Goal: Task Accomplishment & Management: Complete application form

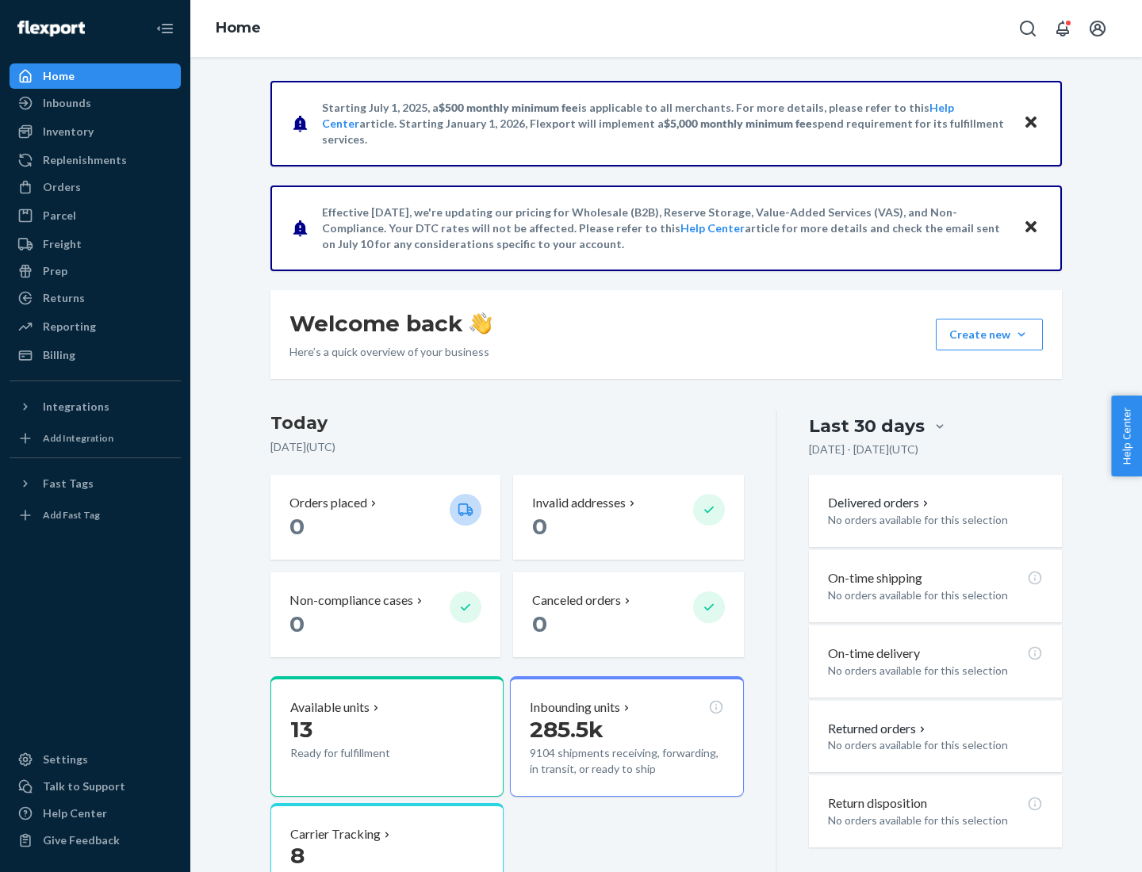
click at [1022, 335] on button "Create new Create new inbound Create new order Create new product" at bounding box center [989, 335] width 107 height 32
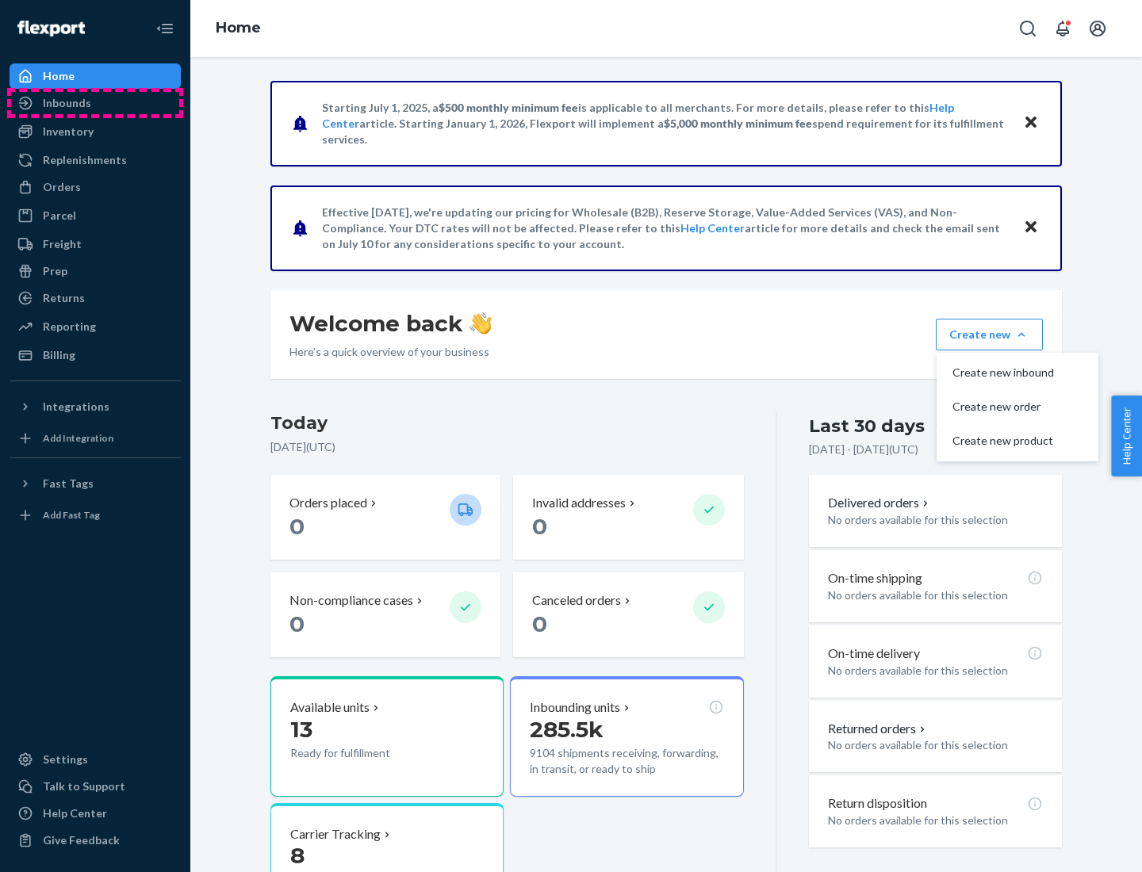
click at [95, 103] on div "Inbounds" at bounding box center [95, 103] width 168 height 22
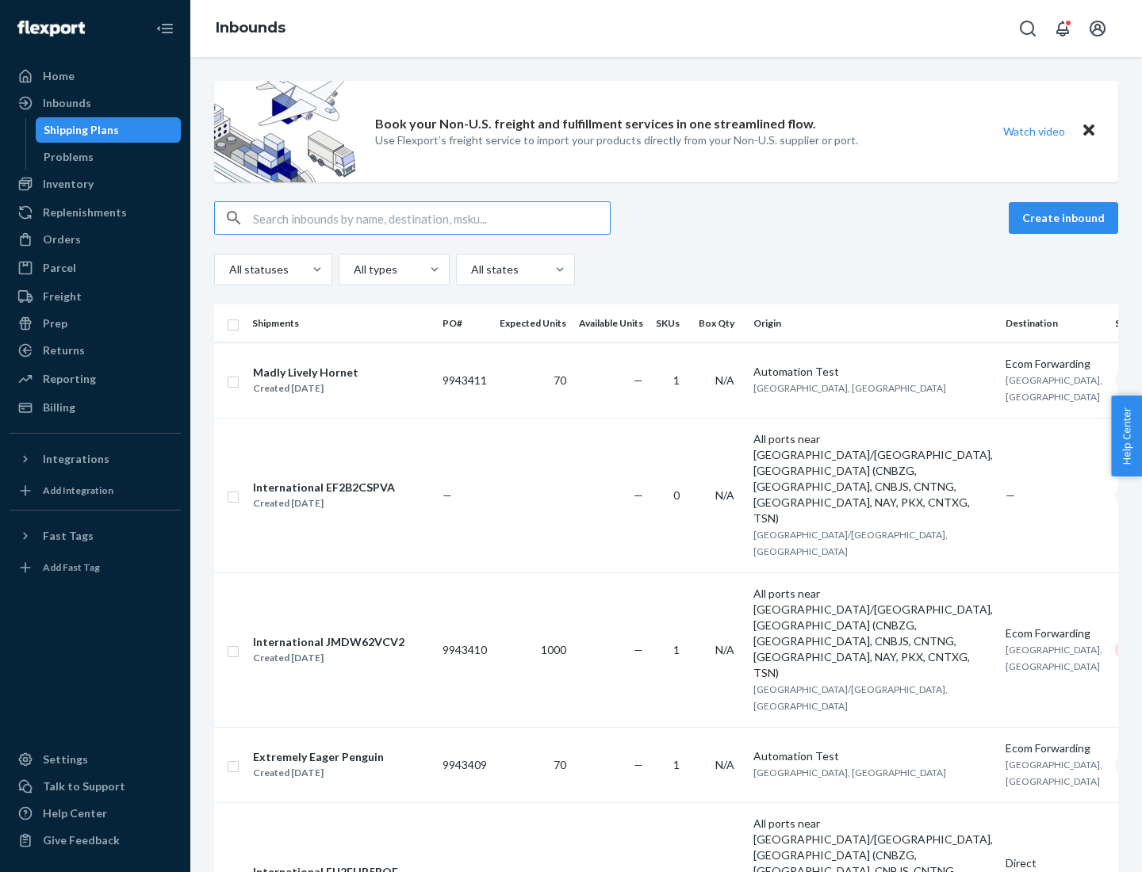
click at [1066, 218] on button "Create inbound" at bounding box center [1063, 218] width 109 height 32
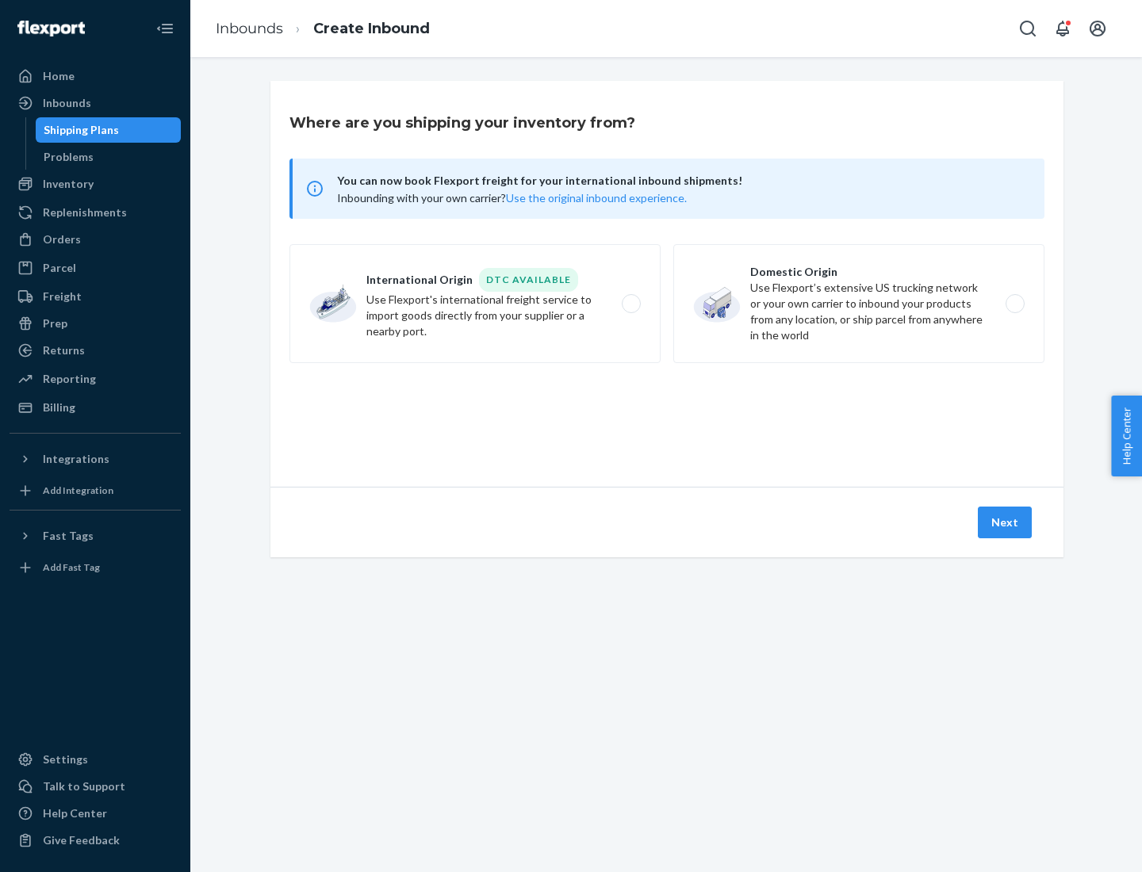
click at [859, 304] on label "Domestic Origin Use Flexport’s extensive US trucking network or your own carrie…" at bounding box center [858, 303] width 371 height 119
click at [1014, 304] on input "Domestic Origin Use Flexport’s extensive US trucking network or your own carrie…" at bounding box center [1019, 304] width 10 height 10
radio input "true"
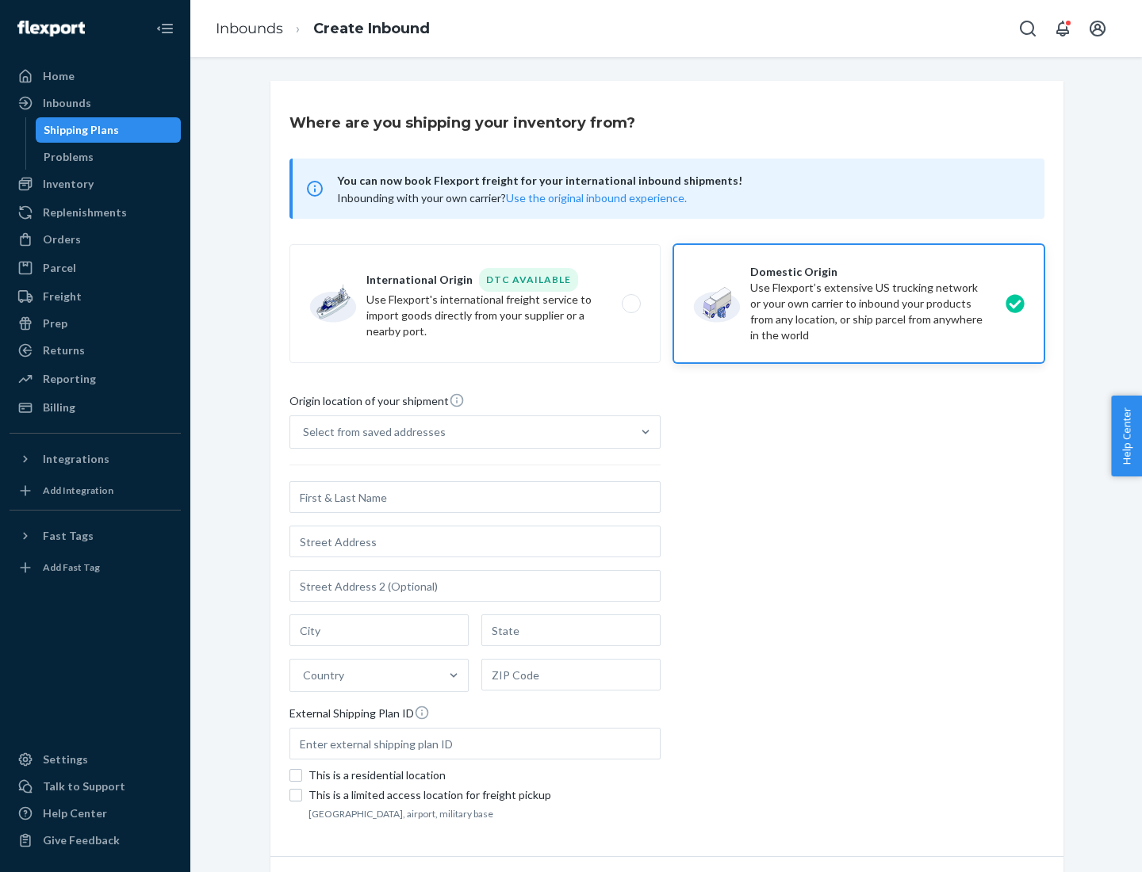
click at [370, 432] on div "Select from saved addresses" at bounding box center [374, 432] width 143 height 16
click at [305, 432] on input "Select from saved addresses" at bounding box center [304, 432] width 2 height 16
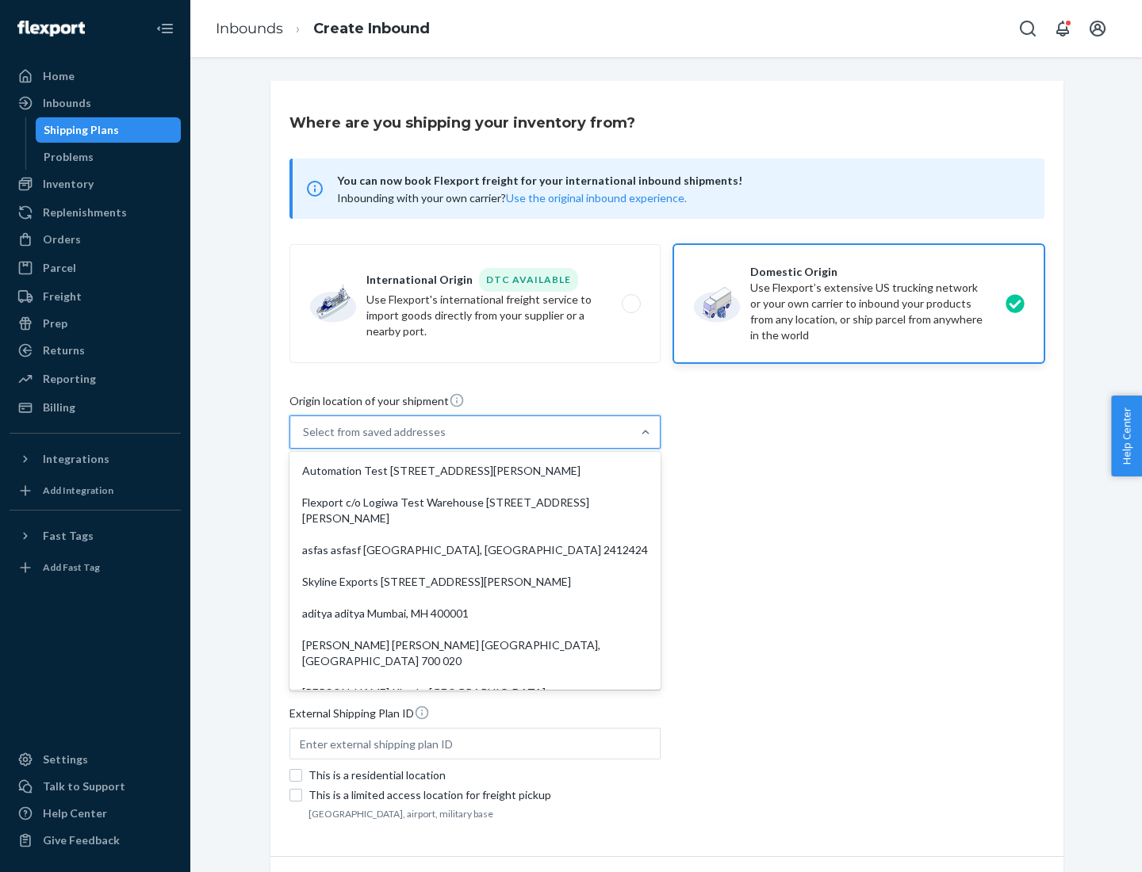
scroll to position [6, 0]
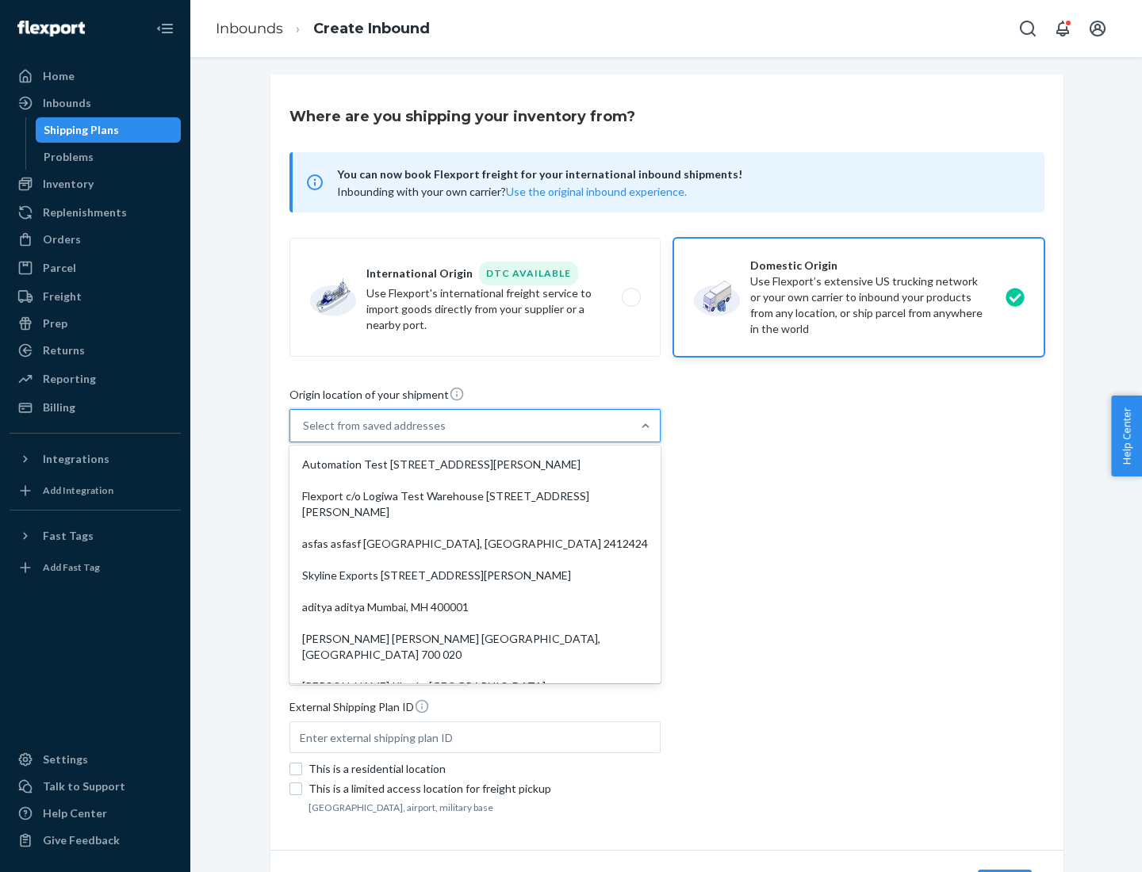
click at [475, 465] on div "Automation Test [STREET_ADDRESS][PERSON_NAME]" at bounding box center [475, 465] width 365 height 32
click at [305, 434] on input "option Automation Test [STREET_ADDRESS][PERSON_NAME]. 9 results available. Use …" at bounding box center [304, 426] width 2 height 16
type input "Automation Test"
type input "9th Floor"
type input "[GEOGRAPHIC_DATA]"
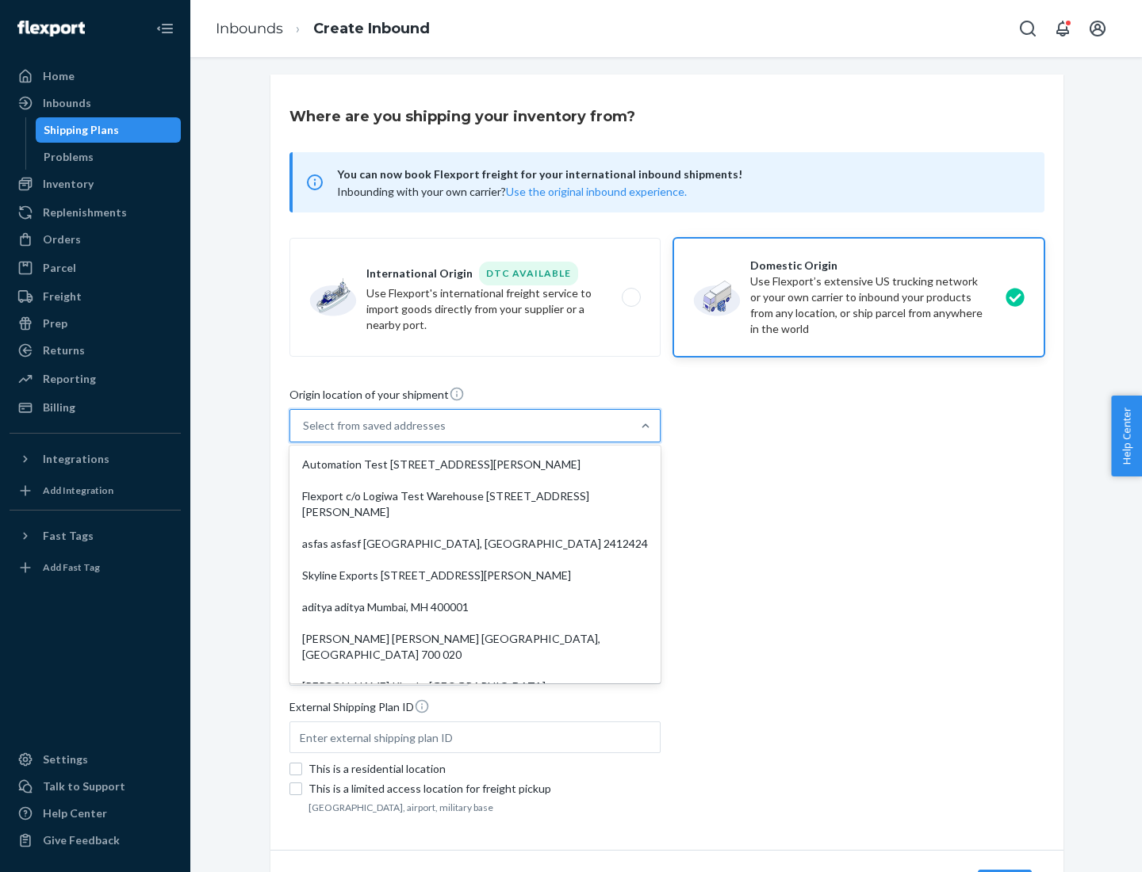
type input "CA"
type input "94104"
type input "[STREET_ADDRESS][PERSON_NAME]"
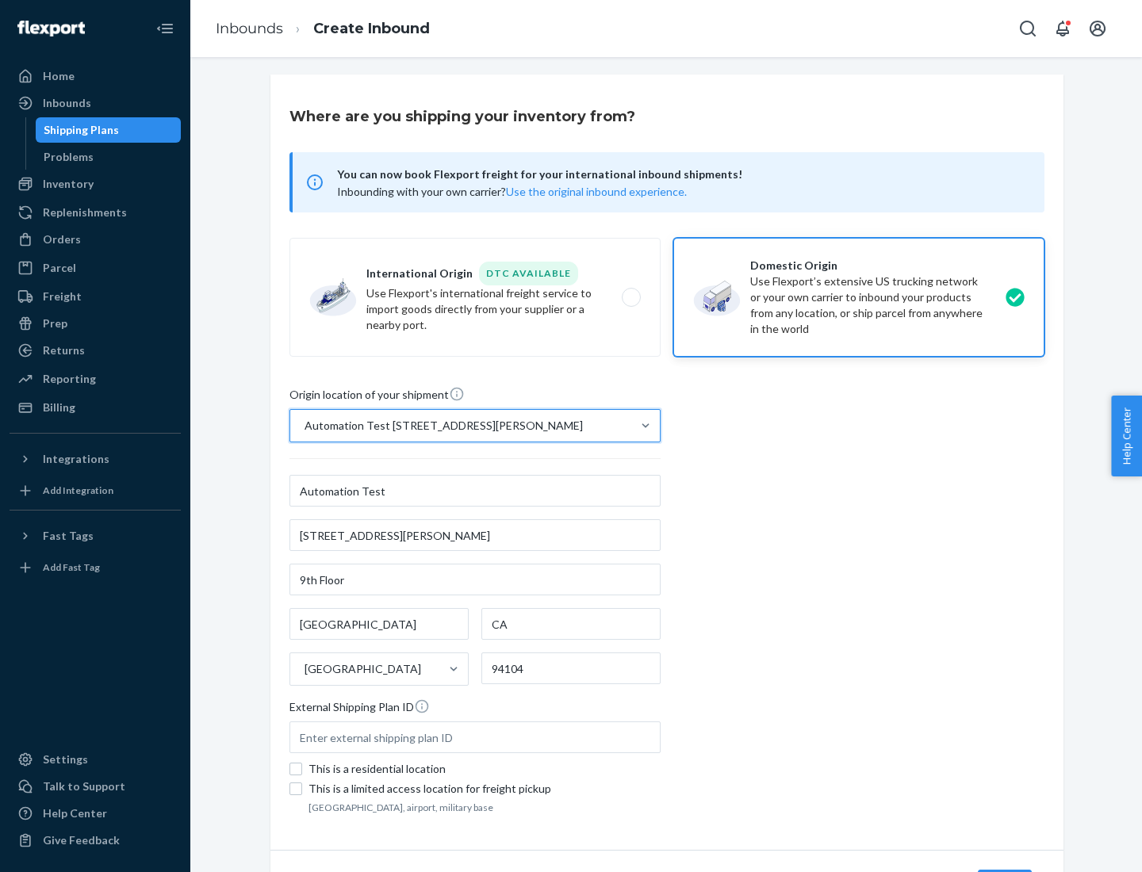
scroll to position [93, 0]
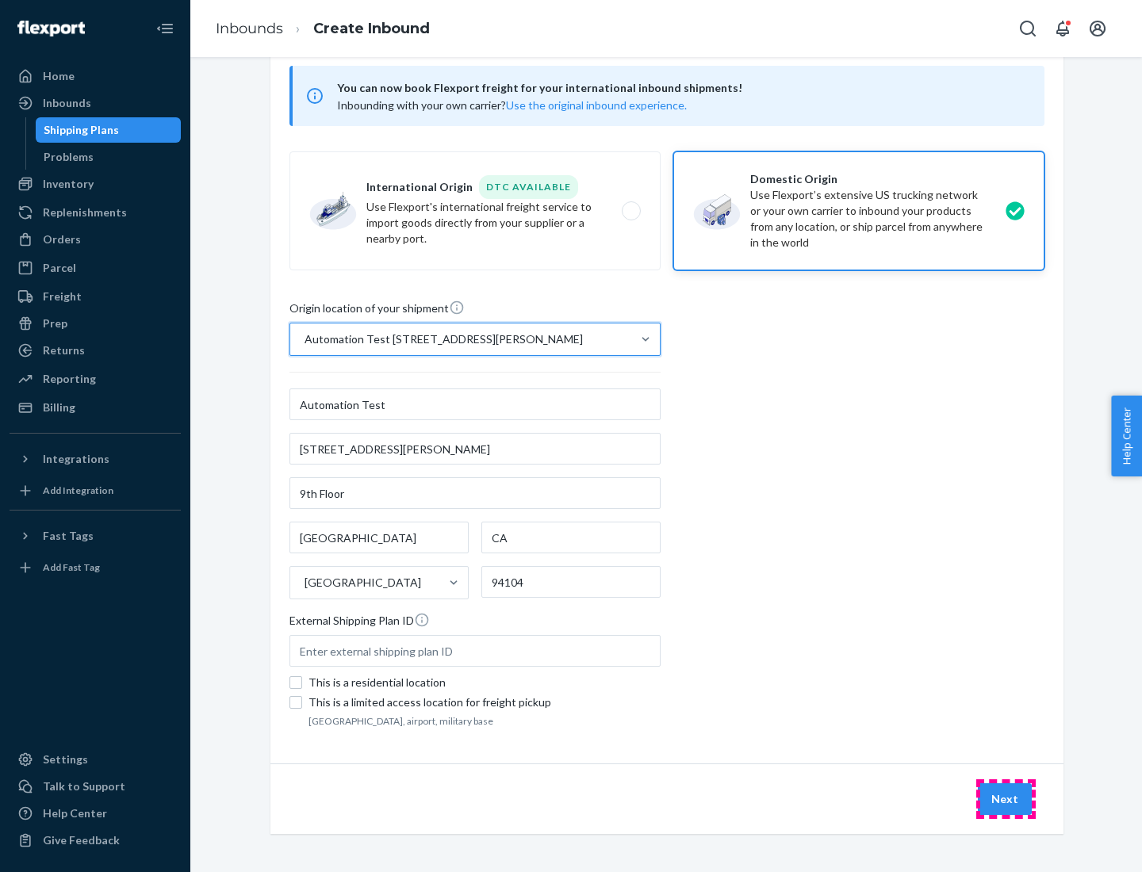
click at [1006, 799] on button "Next" at bounding box center [1005, 800] width 54 height 32
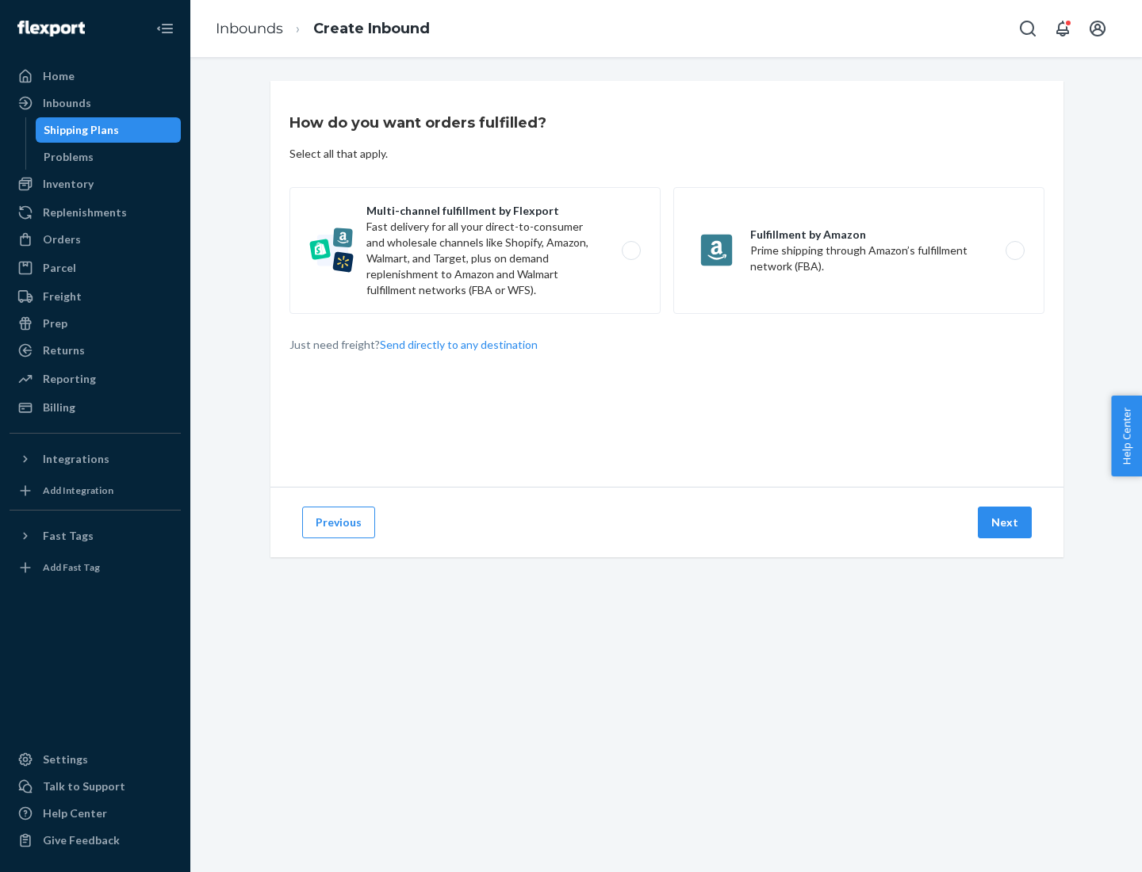
click at [475, 251] on label "Multi-channel fulfillment by Flexport Fast delivery for all your direct-to-cons…" at bounding box center [474, 250] width 371 height 127
click at [631, 251] on input "Multi-channel fulfillment by Flexport Fast delivery for all your direct-to-cons…" at bounding box center [636, 251] width 10 height 10
radio input "true"
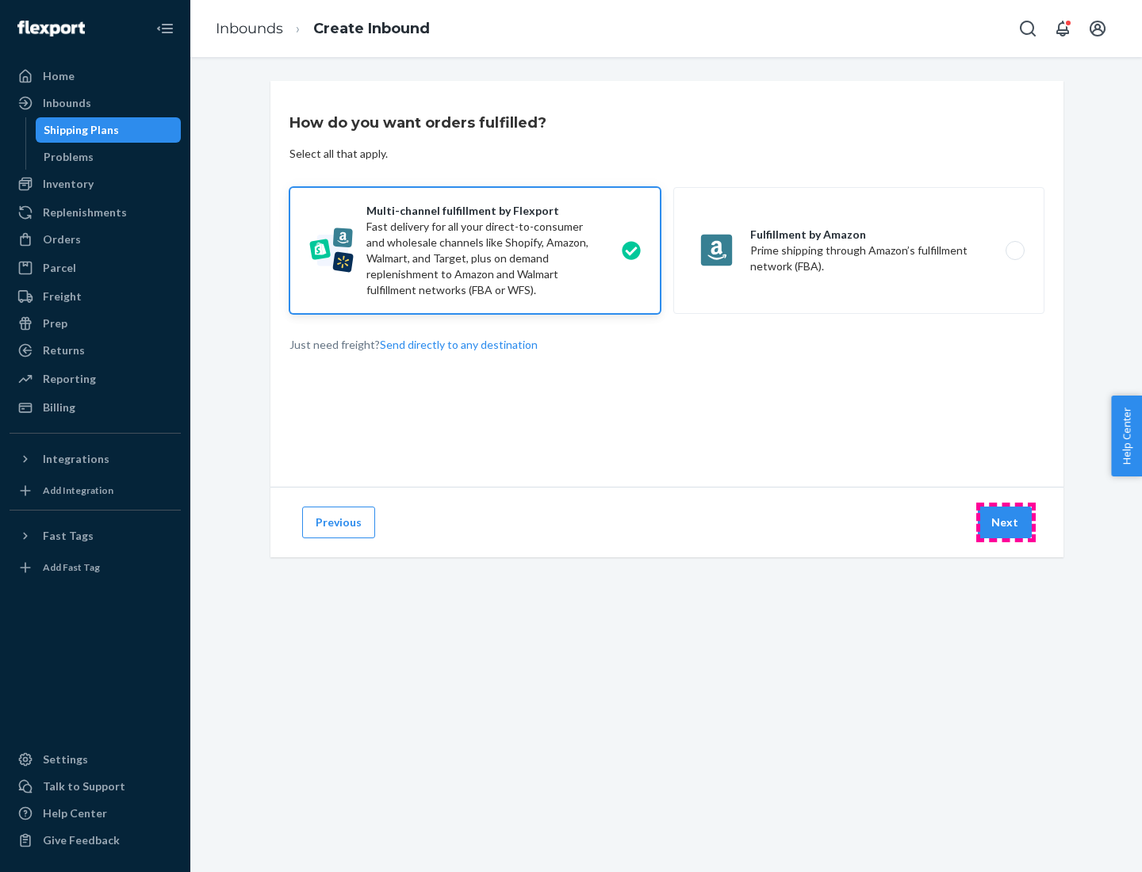
click at [1006, 523] on button "Next" at bounding box center [1005, 523] width 54 height 32
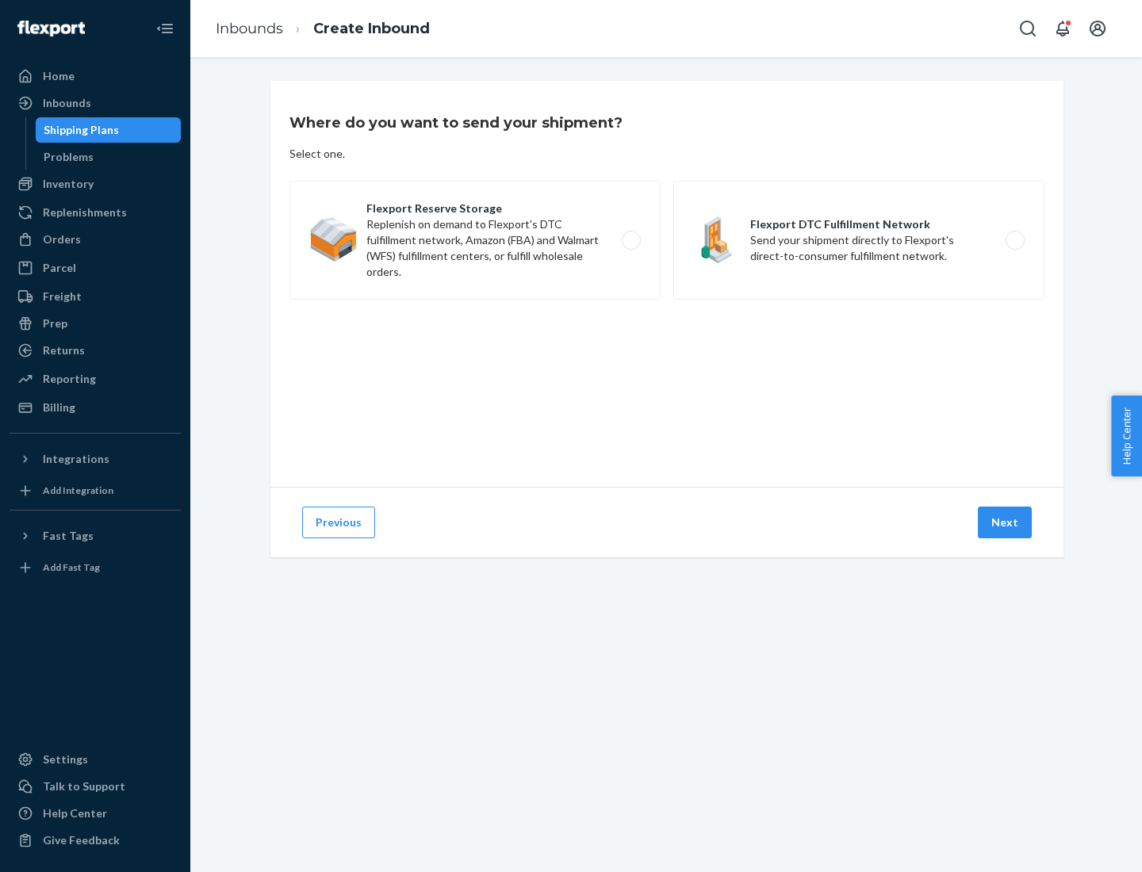
click at [859, 240] on label "Flexport DTC Fulfillment Network Send your shipment directly to Flexport's dire…" at bounding box center [858, 240] width 371 height 119
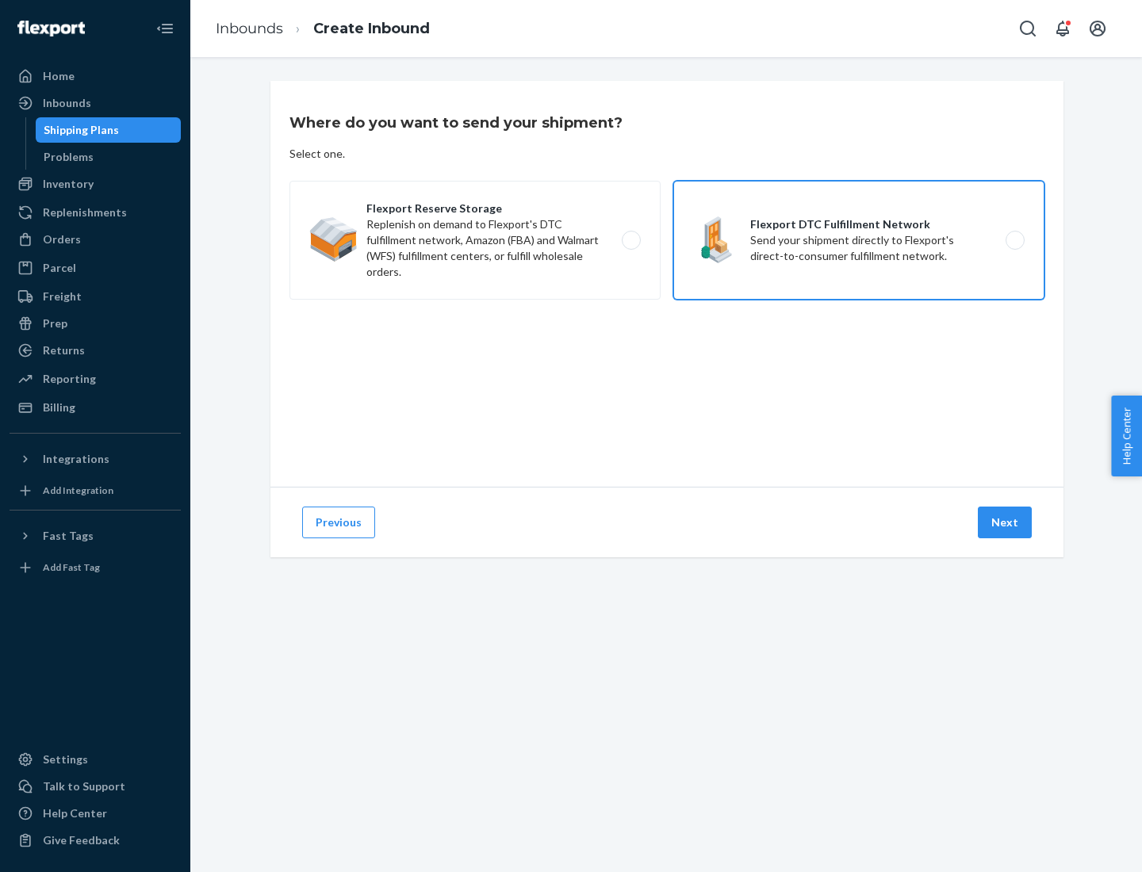
click at [1014, 240] on input "Flexport DTC Fulfillment Network Send your shipment directly to Flexport's dire…" at bounding box center [1019, 241] width 10 height 10
radio input "true"
click at [1006, 523] on button "Next" at bounding box center [1005, 523] width 54 height 32
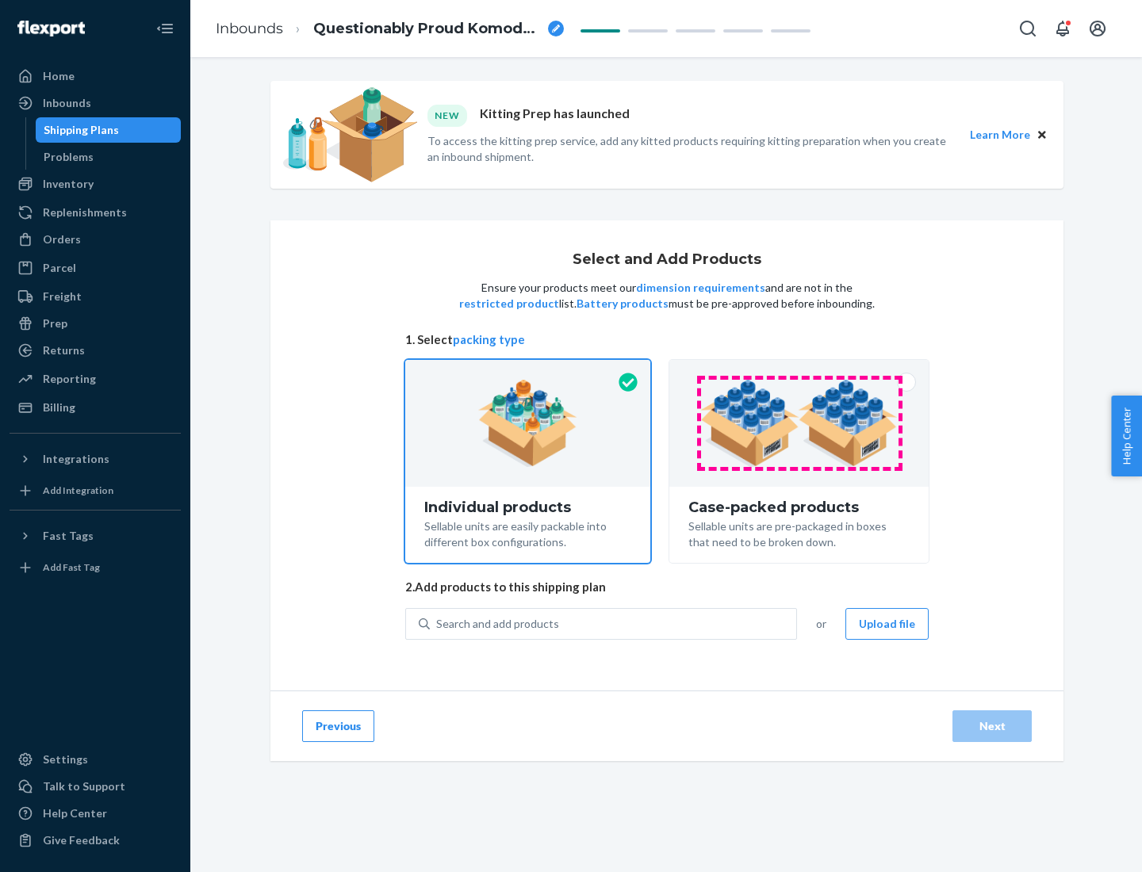
click at [799, 424] on img at bounding box center [798, 423] width 197 height 87
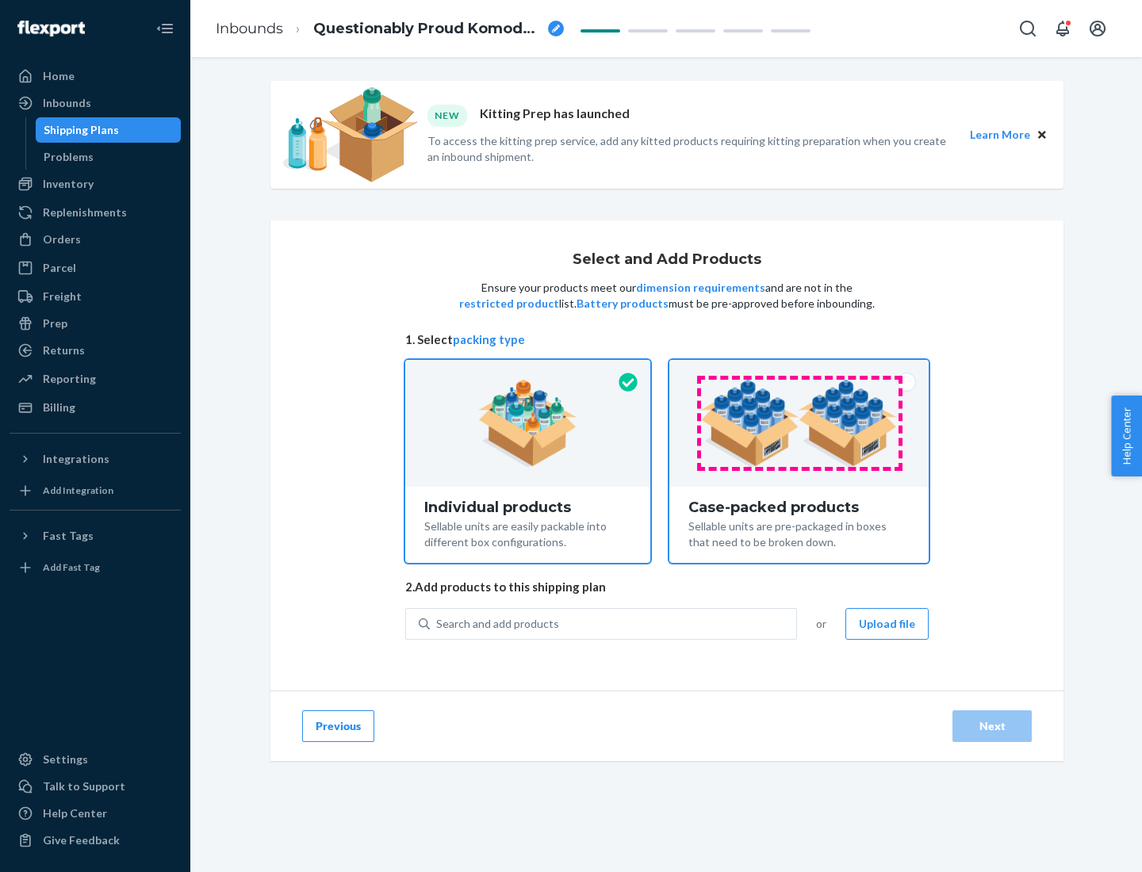
click at [799, 370] on input "Case-packed products Sellable units are pre-packaged in boxes that need to be b…" at bounding box center [799, 365] width 10 height 10
radio input "true"
radio input "false"
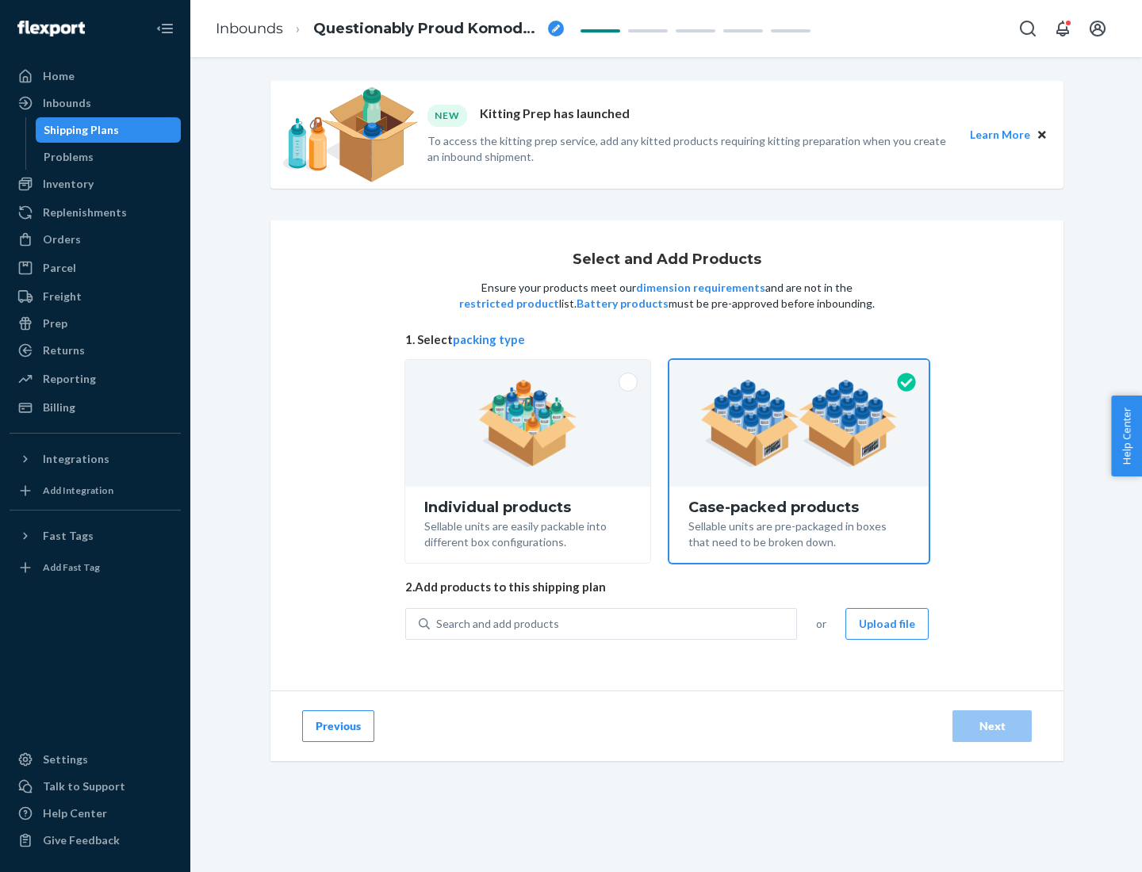
click at [614, 623] on div "Search and add products" at bounding box center [613, 624] width 366 height 29
click at [438, 623] on input "Search and add products" at bounding box center [437, 624] width 2 height 16
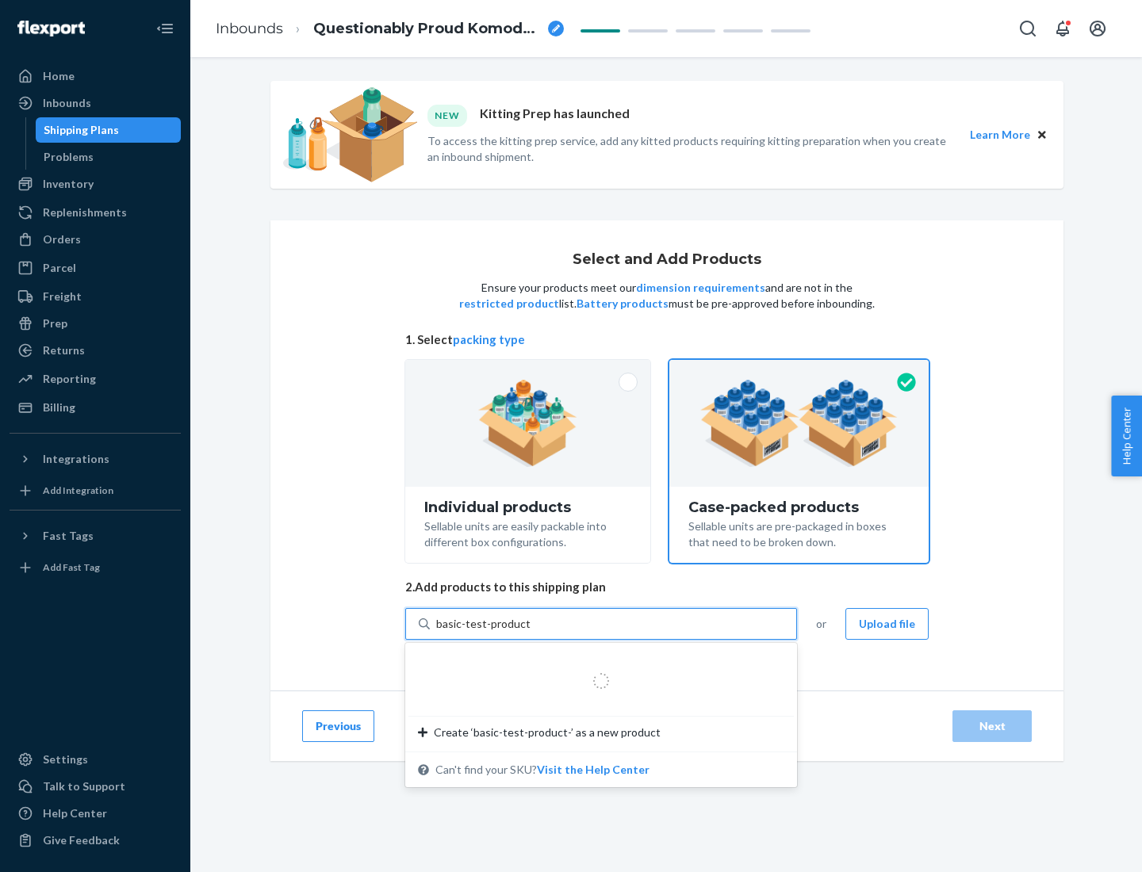
type input "basic-test-product-1"
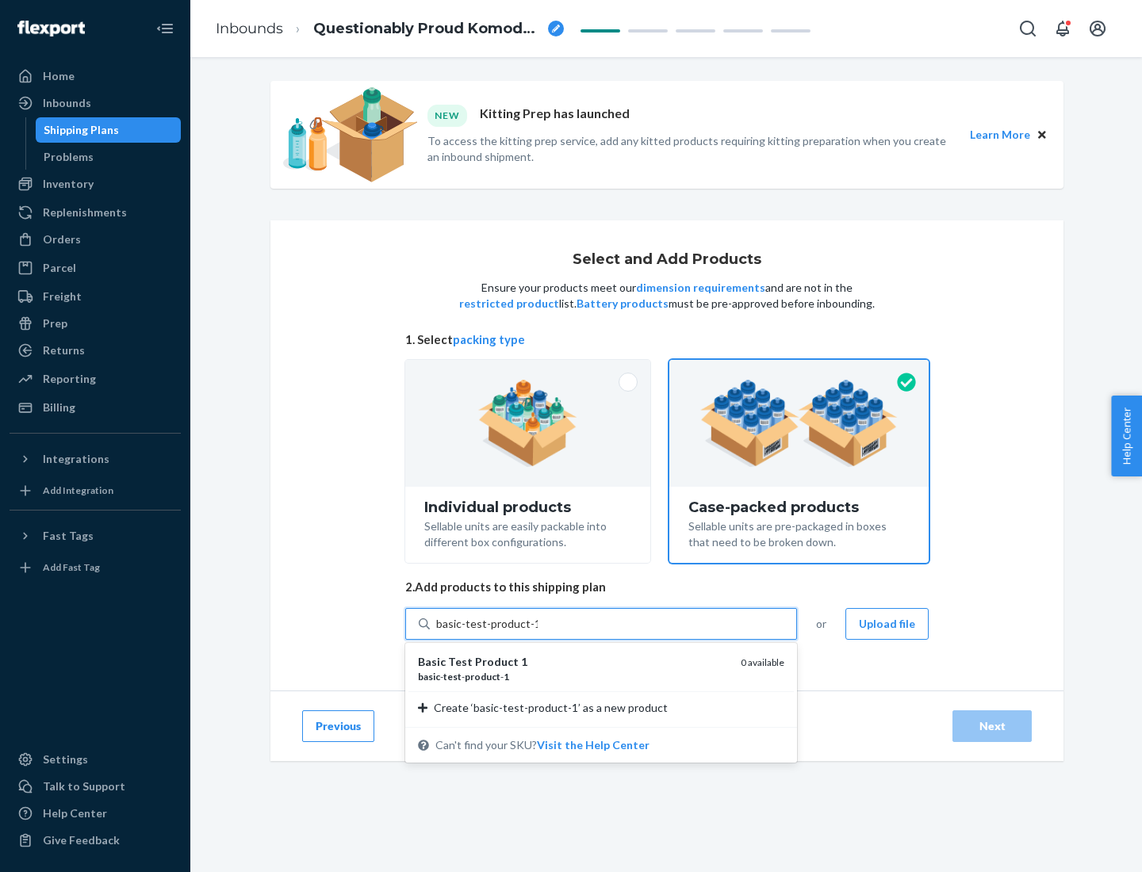
click at [573, 677] on div "basic - test - product - 1" at bounding box center [573, 676] width 310 height 13
click at [538, 632] on input "basic-test-product-1" at bounding box center [487, 624] width 102 height 16
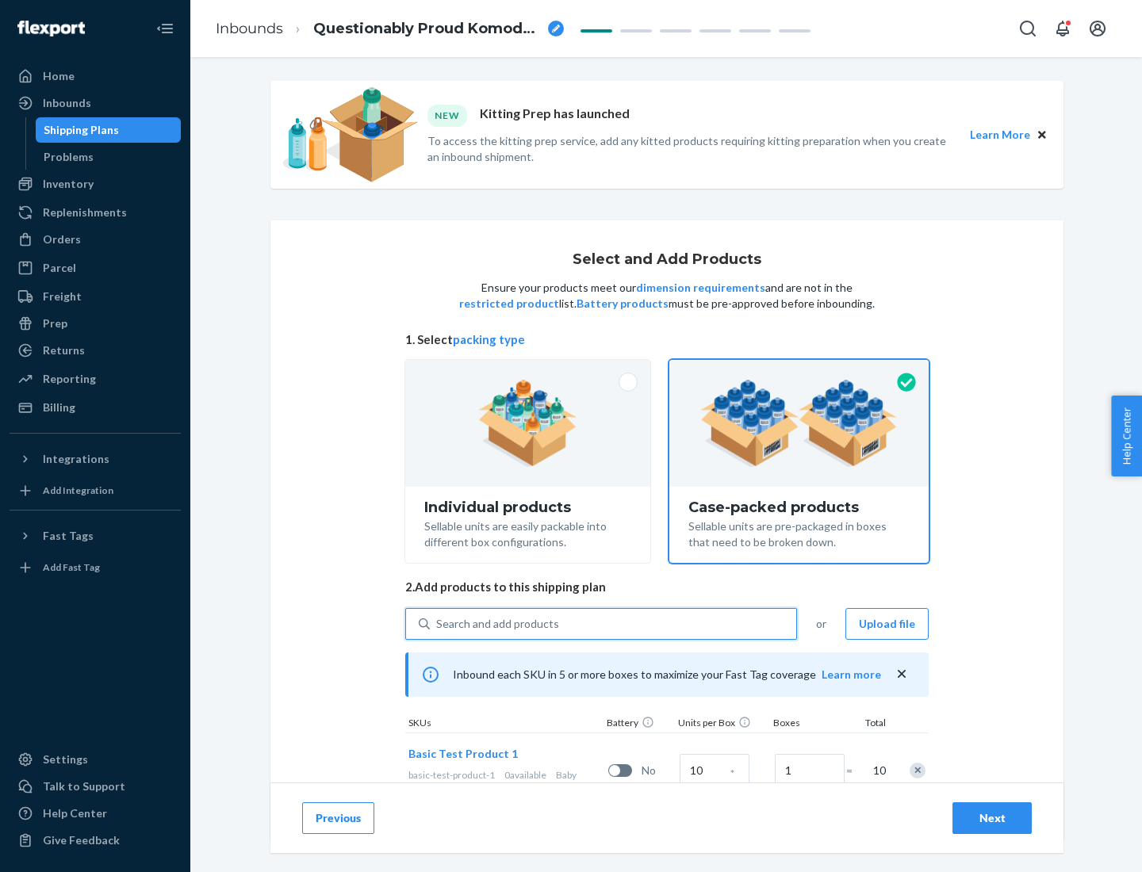
scroll to position [57, 0]
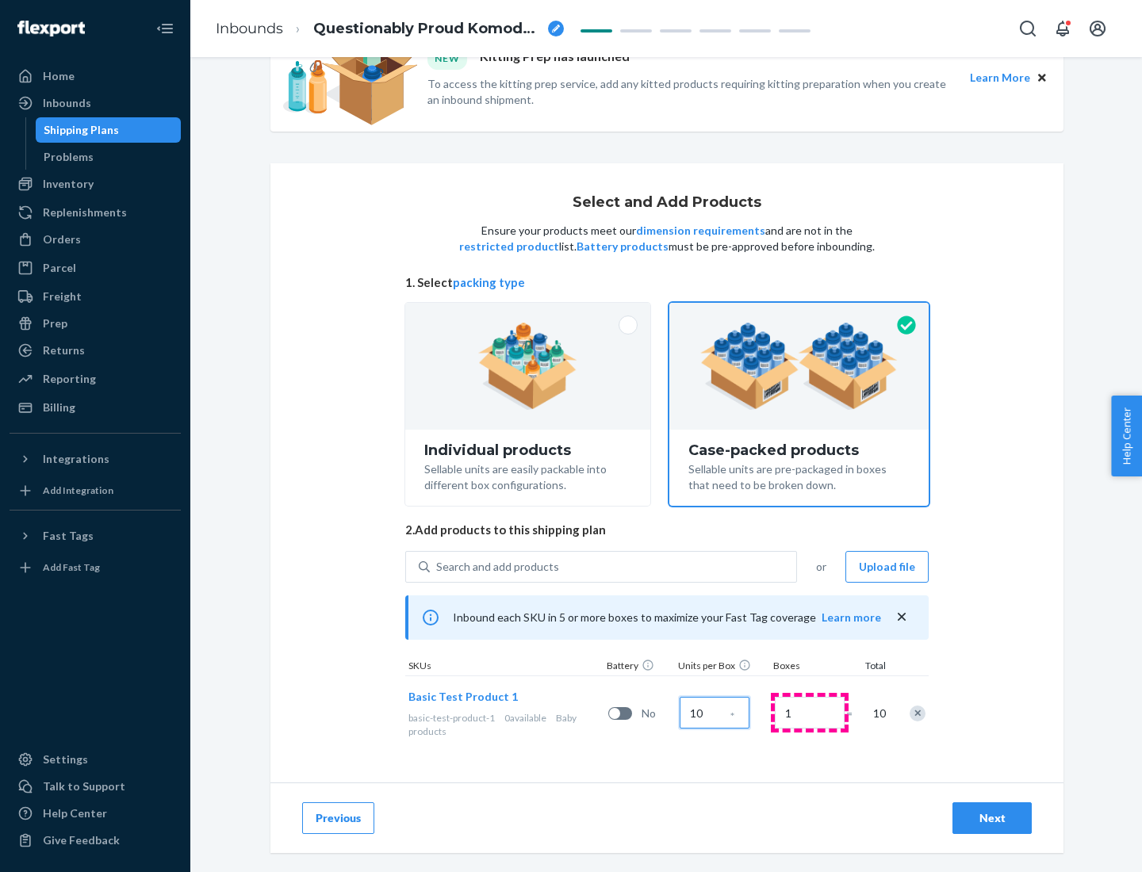
type input "10"
type input "7"
click at [992, 818] on div "Next" at bounding box center [992, 819] width 52 height 16
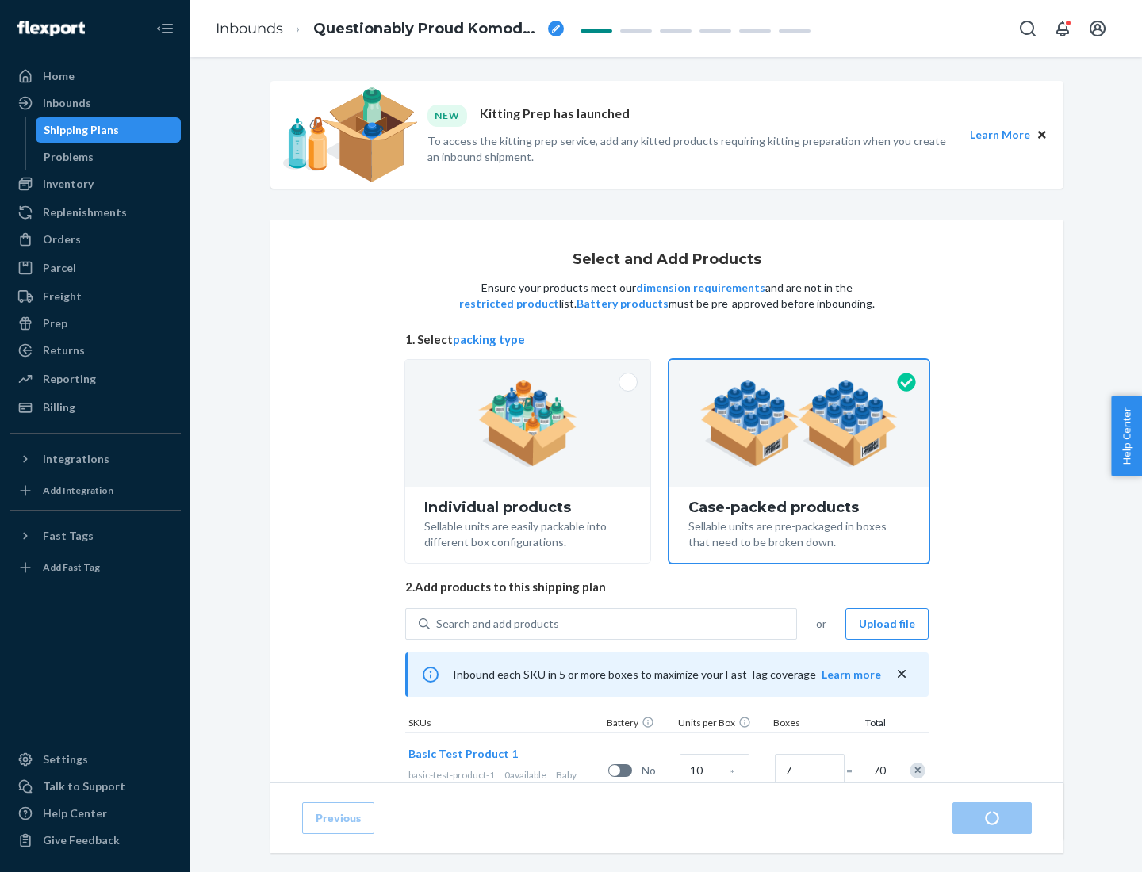
radio input "true"
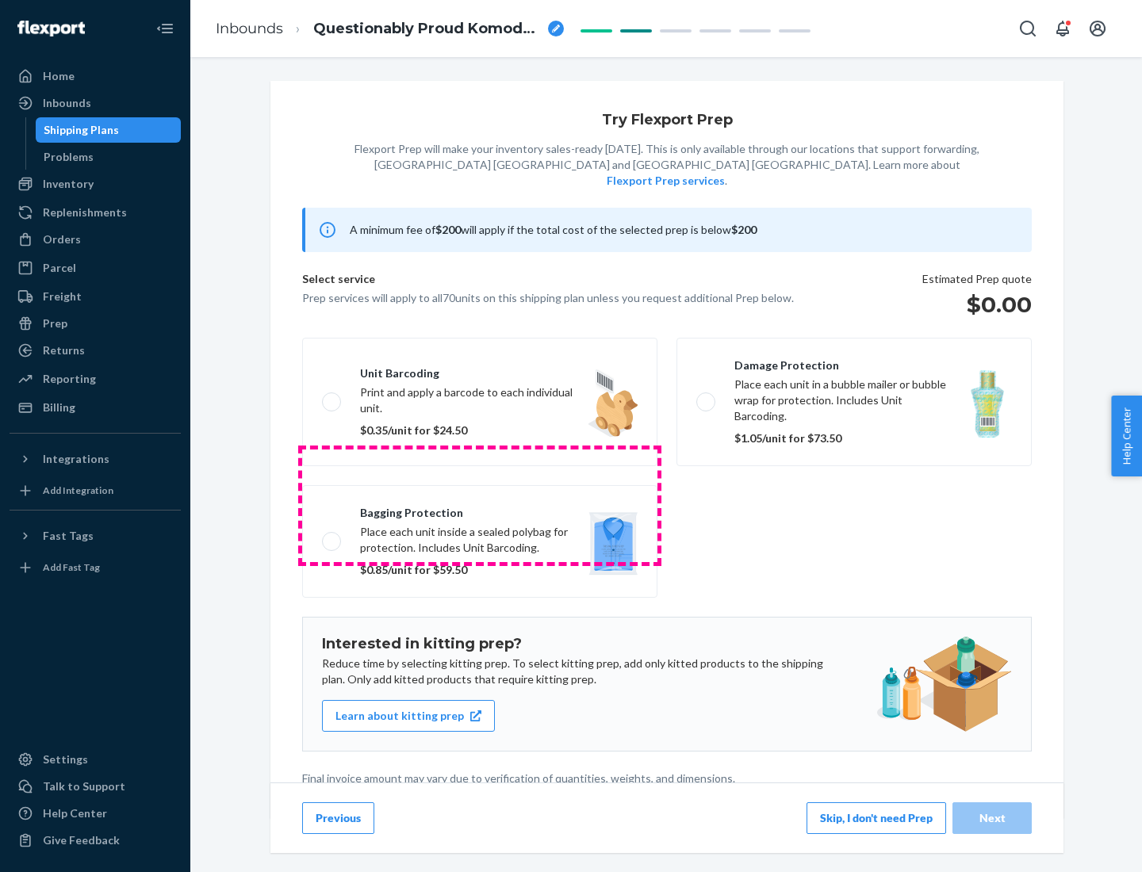
scroll to position [4, 0]
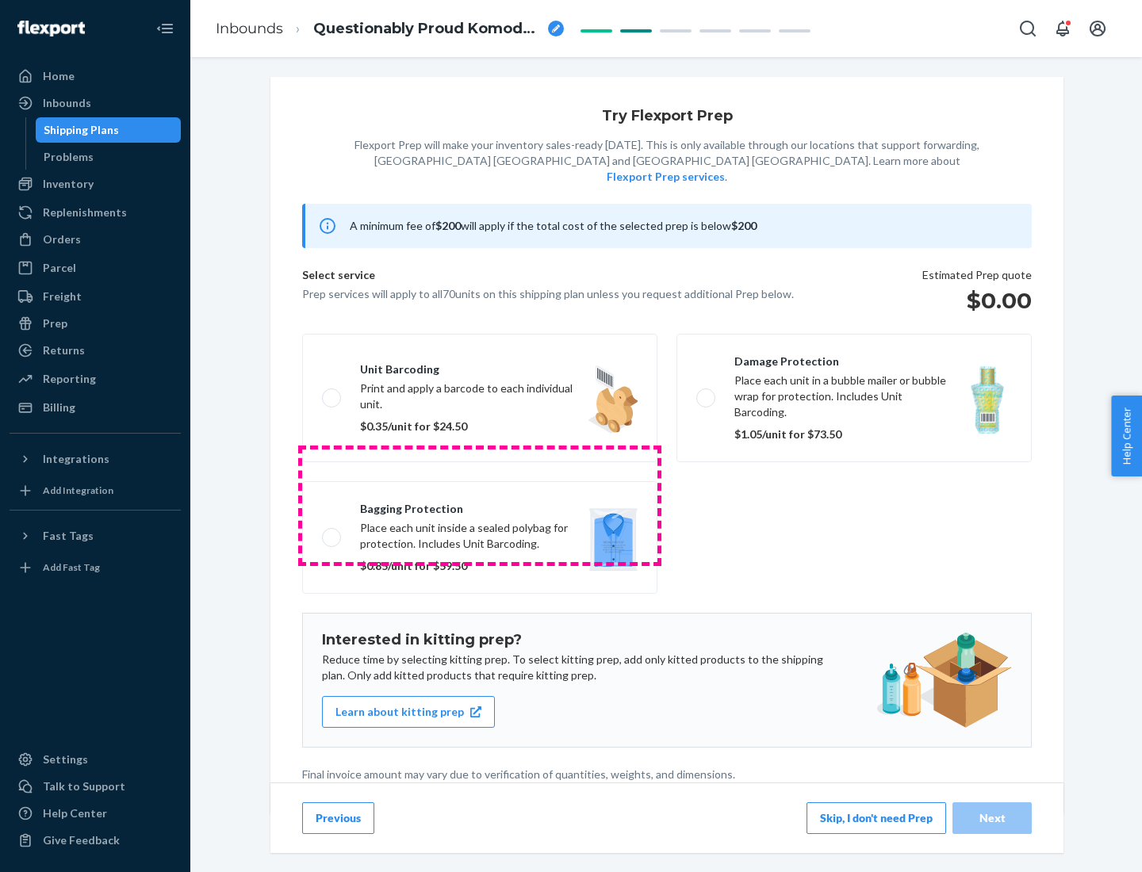
click at [480, 505] on label "Bagging protection Place each unit inside a sealed polybag for protection. Incl…" at bounding box center [479, 537] width 355 height 113
click at [332, 532] on input "Bagging protection Place each unit inside a sealed polybag for protection. Incl…" at bounding box center [327, 537] width 10 height 10
checkbox input "true"
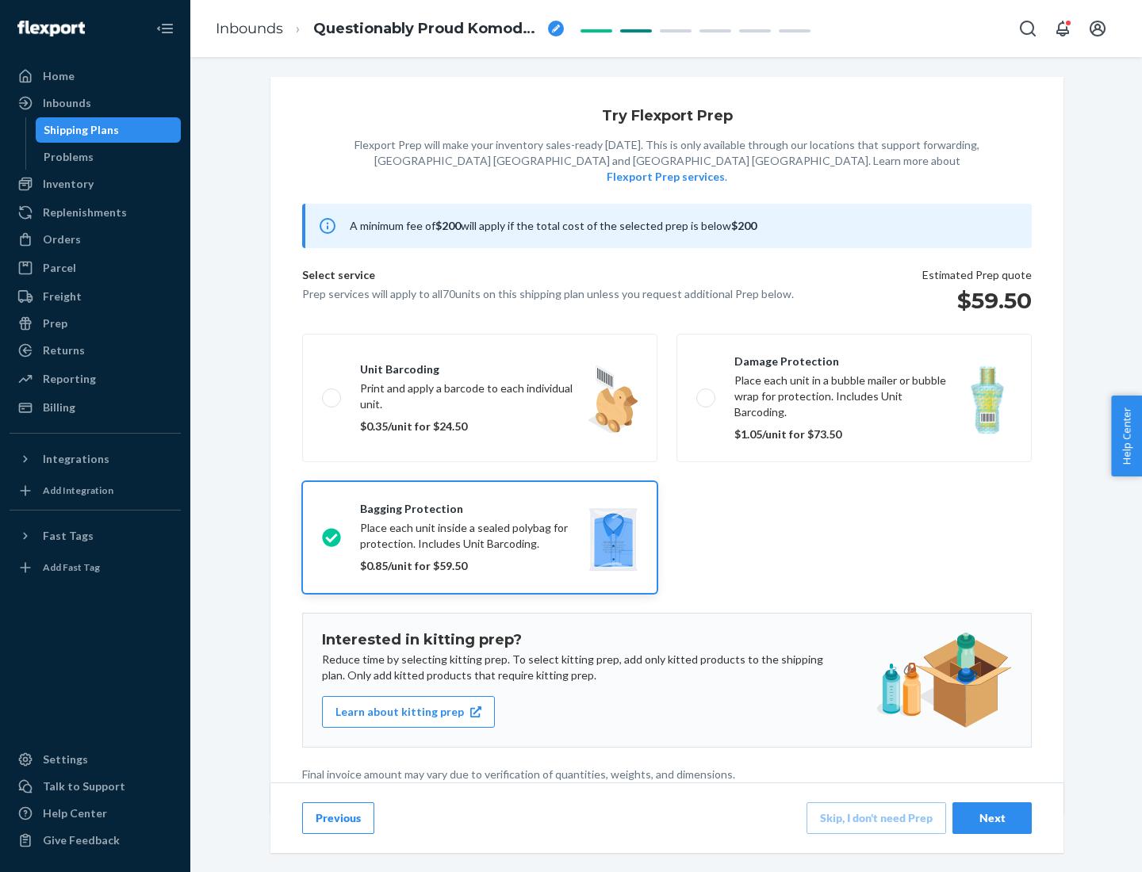
click at [992, 818] on div "Next" at bounding box center [992, 819] width 52 height 16
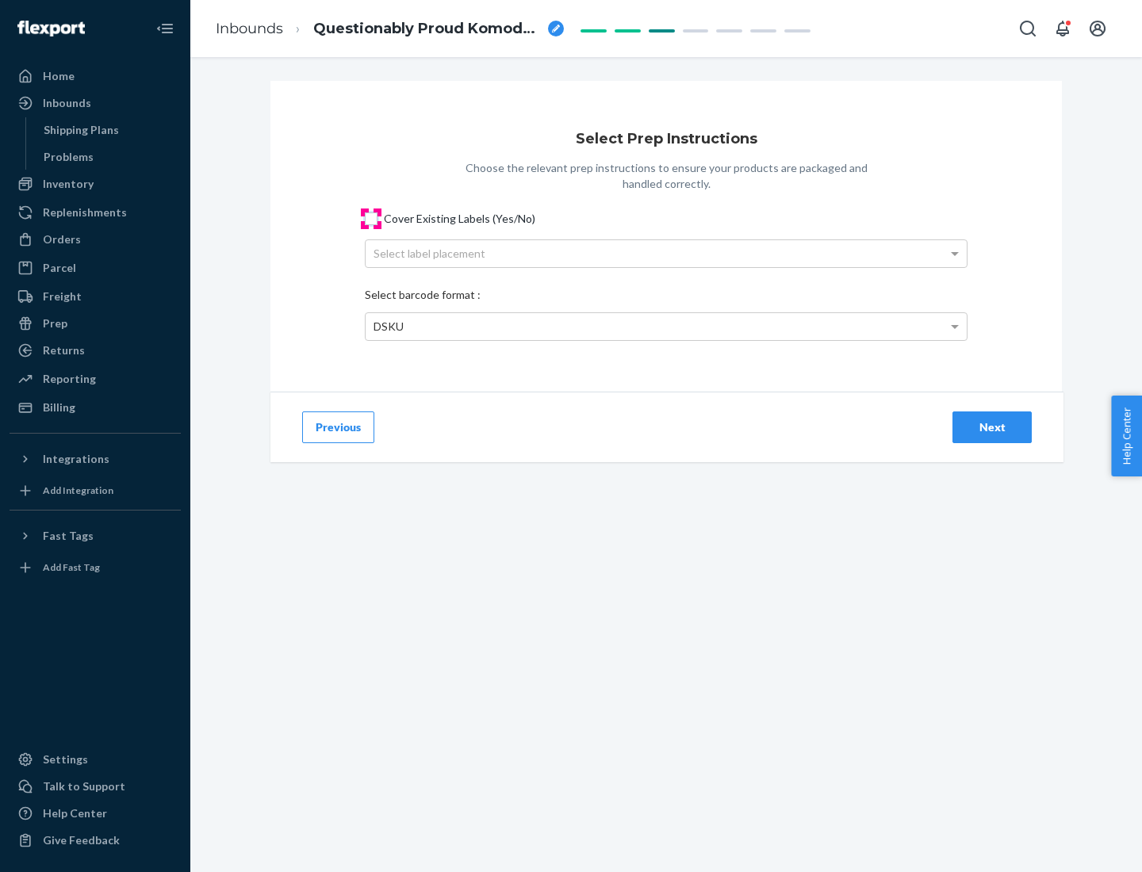
click at [371, 218] on input "Cover Existing Labels (Yes/No)" at bounding box center [371, 219] width 13 height 13
checkbox input "true"
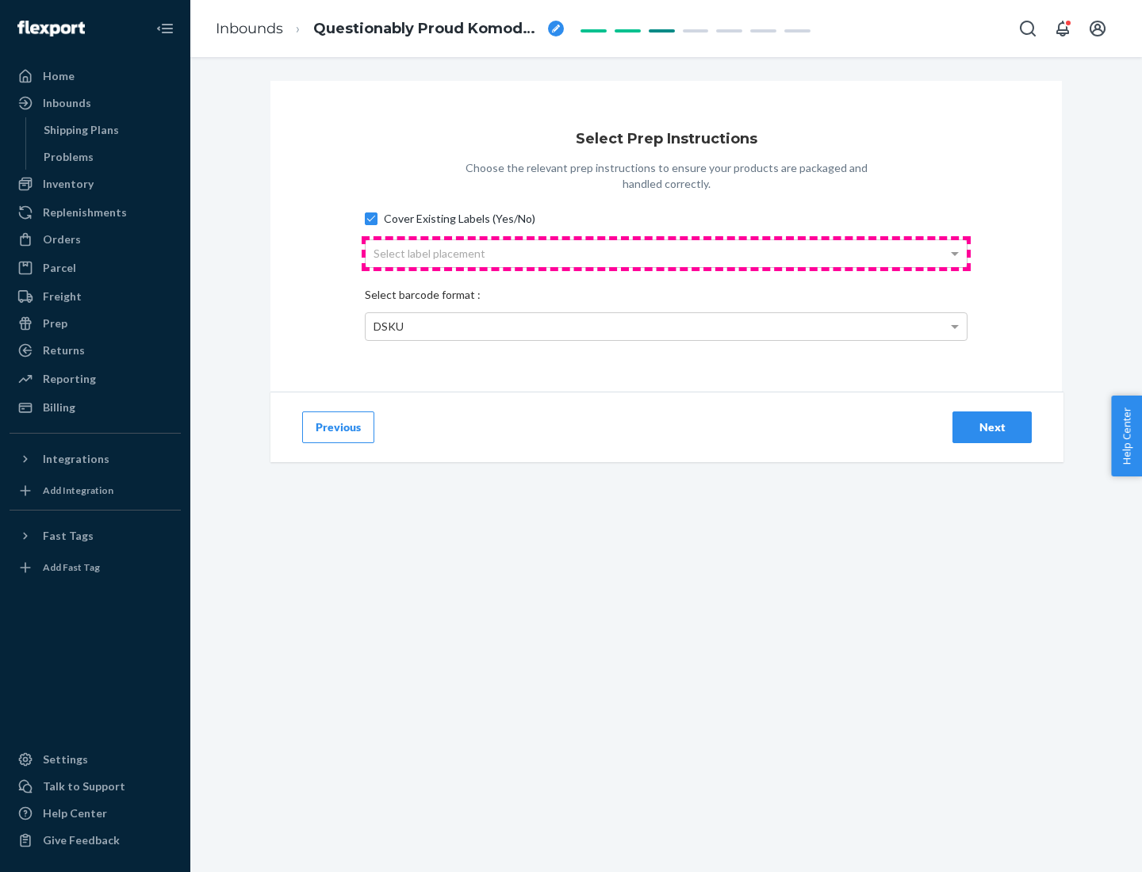
click at [666, 253] on div "Select label placement" at bounding box center [666, 253] width 601 height 27
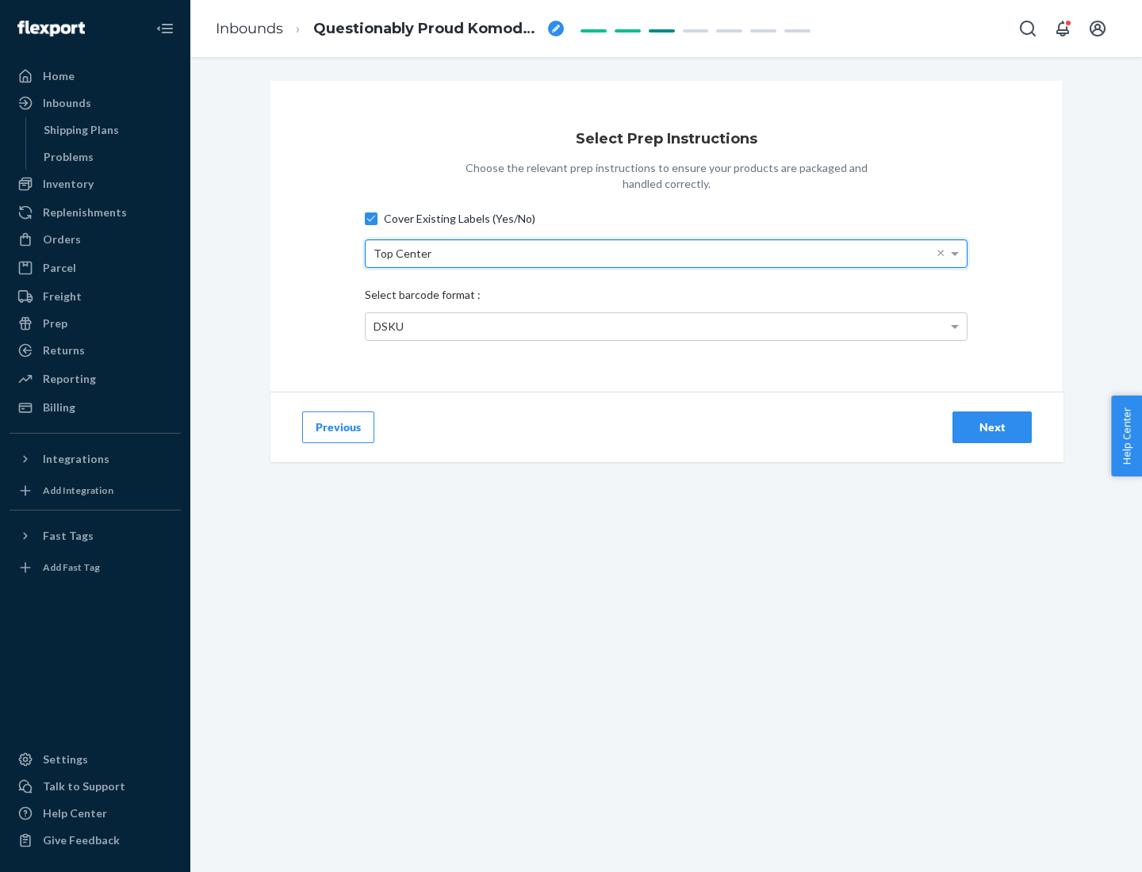
click at [666, 326] on div "DSKU" at bounding box center [666, 326] width 601 height 27
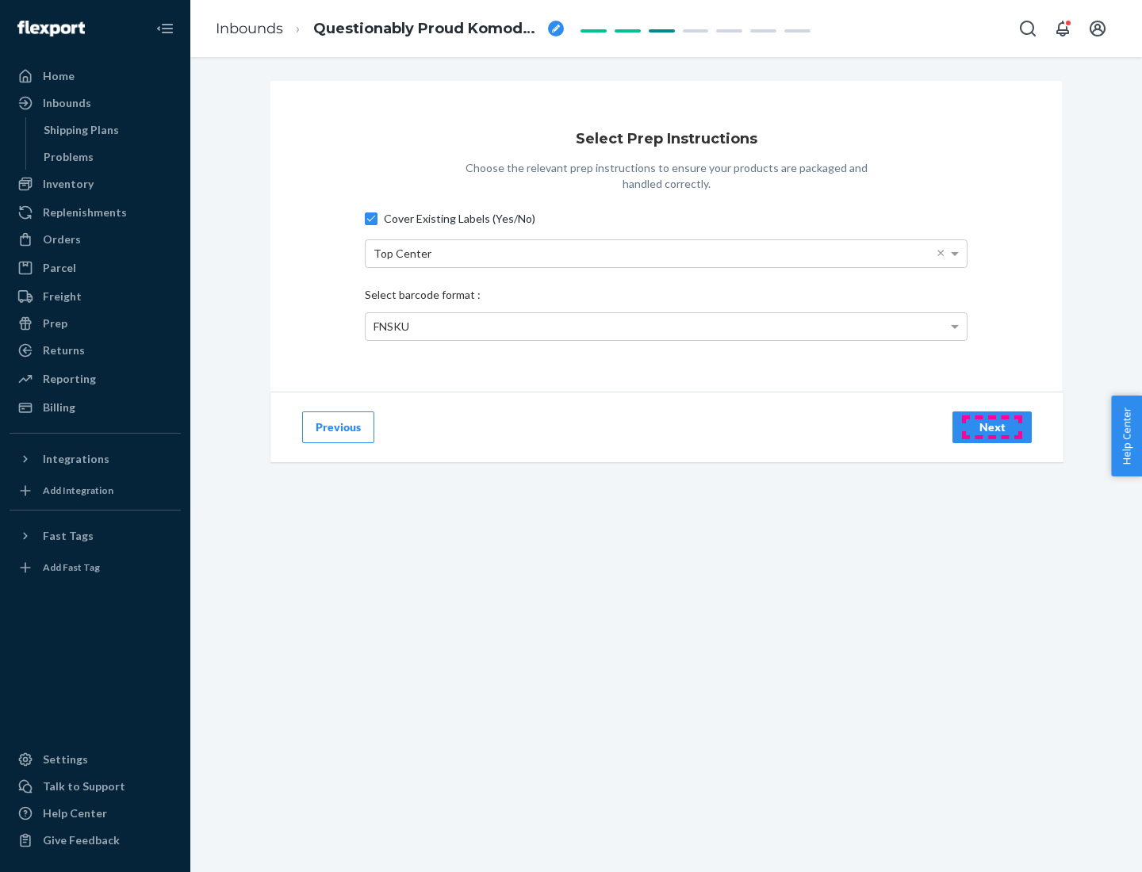
click at [992, 427] on div "Next" at bounding box center [992, 428] width 52 height 16
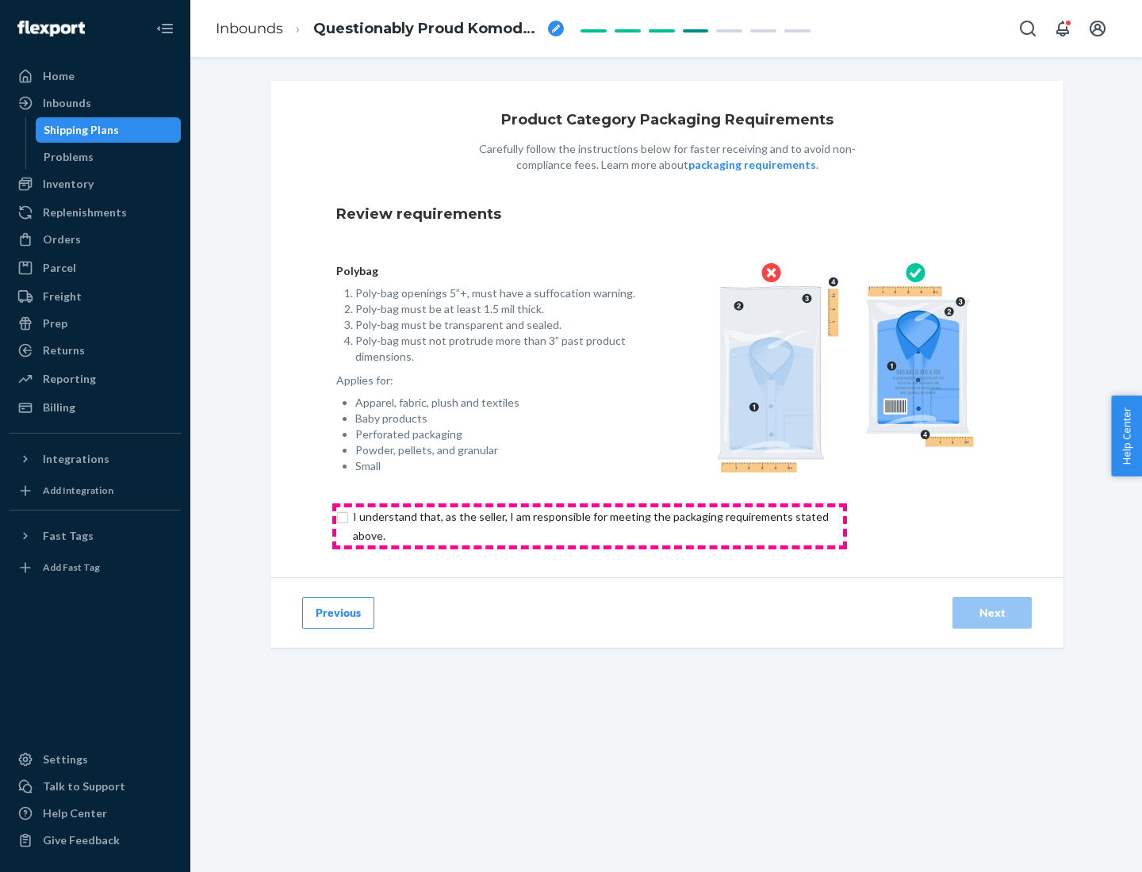
click at [589, 526] on input "checkbox" at bounding box center [599, 527] width 527 height 38
checkbox input "true"
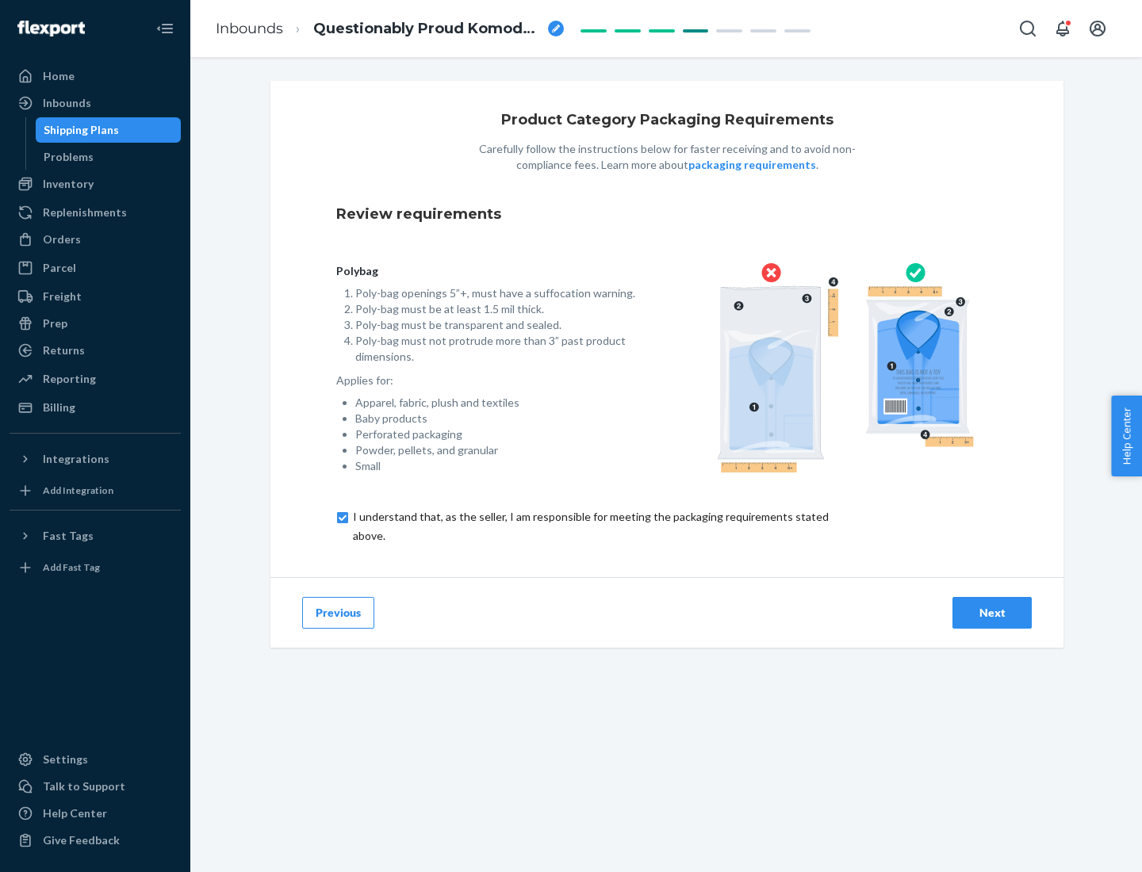
click at [992, 612] on div "Next" at bounding box center [992, 613] width 52 height 16
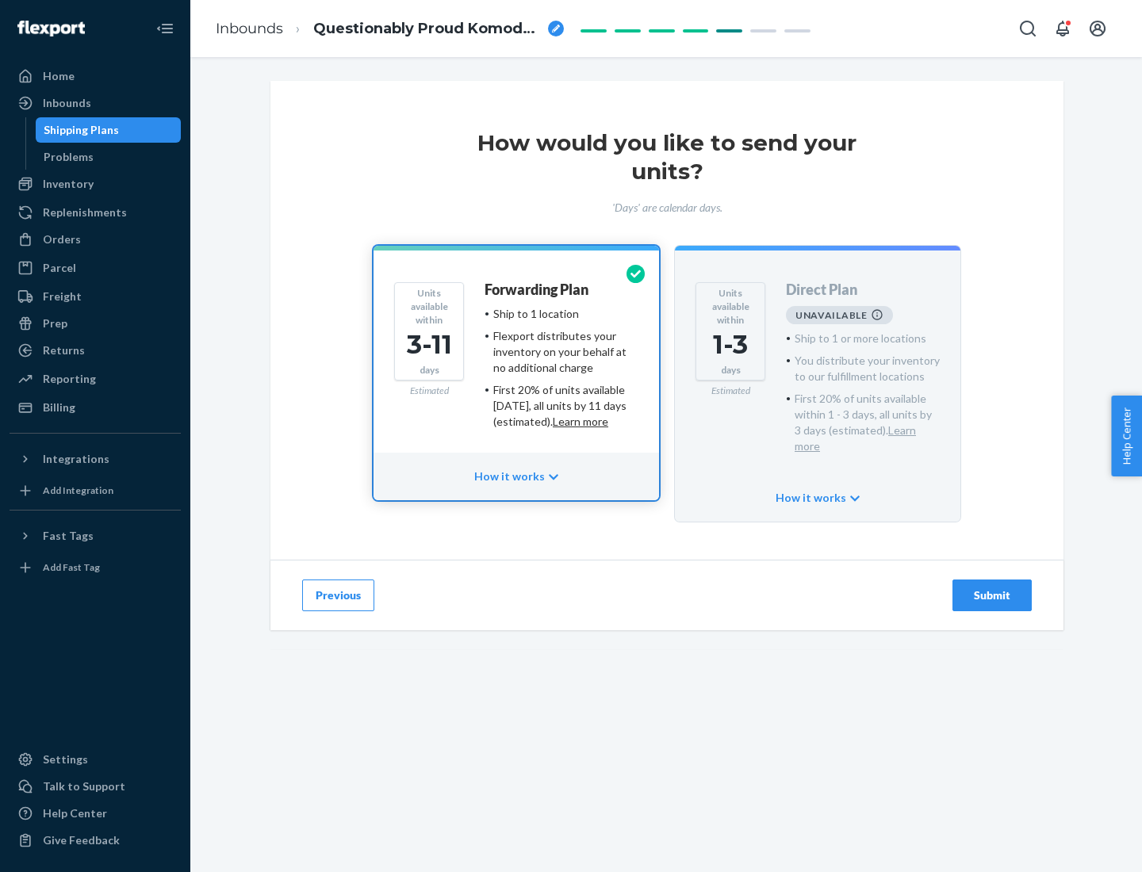
click at [538, 289] on h4 "Forwarding Plan" at bounding box center [537, 290] width 104 height 16
click at [992, 588] on div "Submit" at bounding box center [992, 596] width 52 height 16
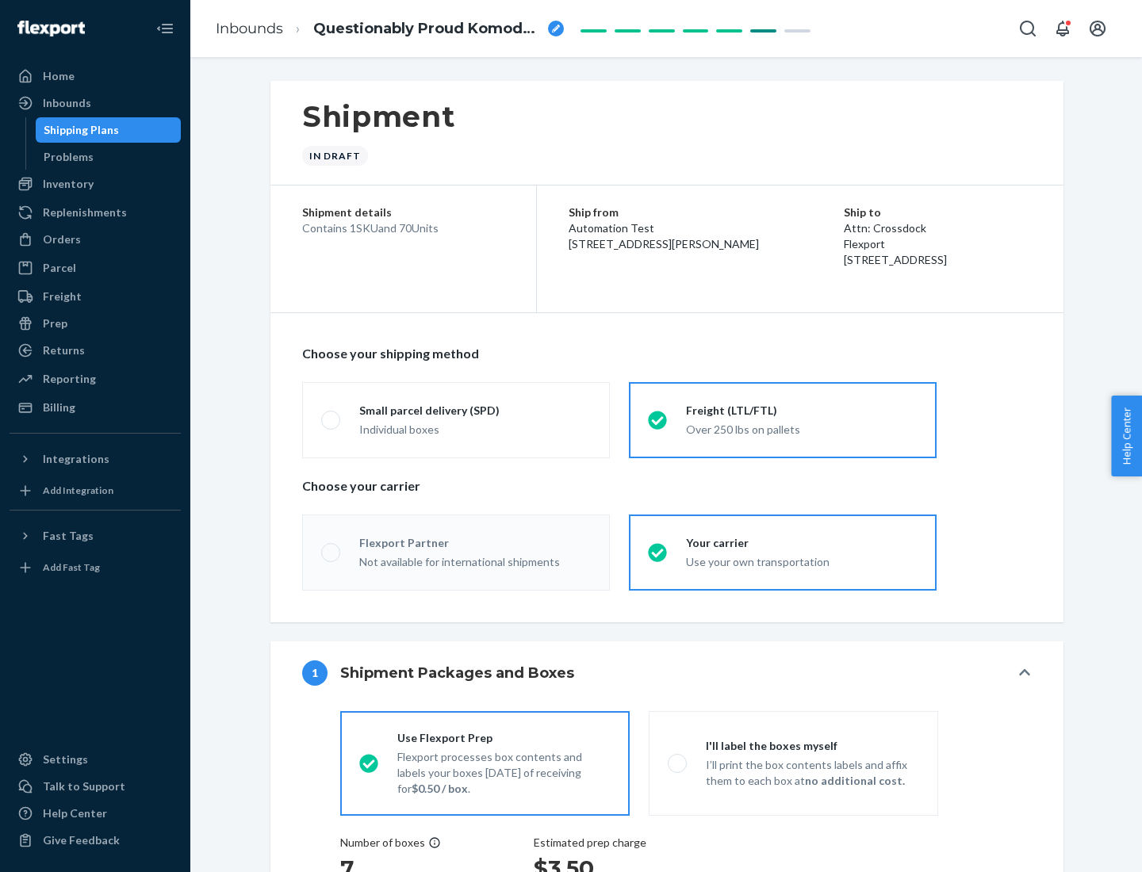
radio input "true"
radio input "false"
radio input "true"
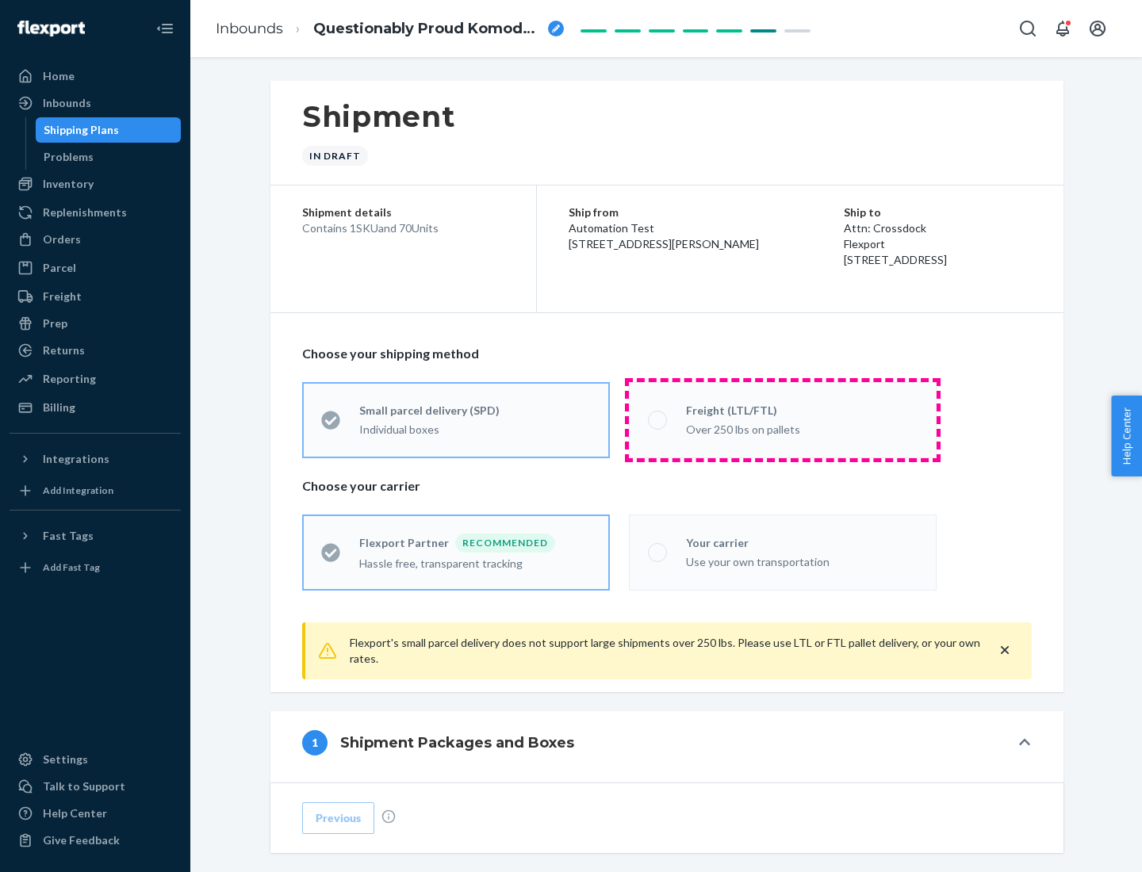
click at [783, 420] on div "Over 250 lbs on pallets" at bounding box center [802, 428] width 232 height 19
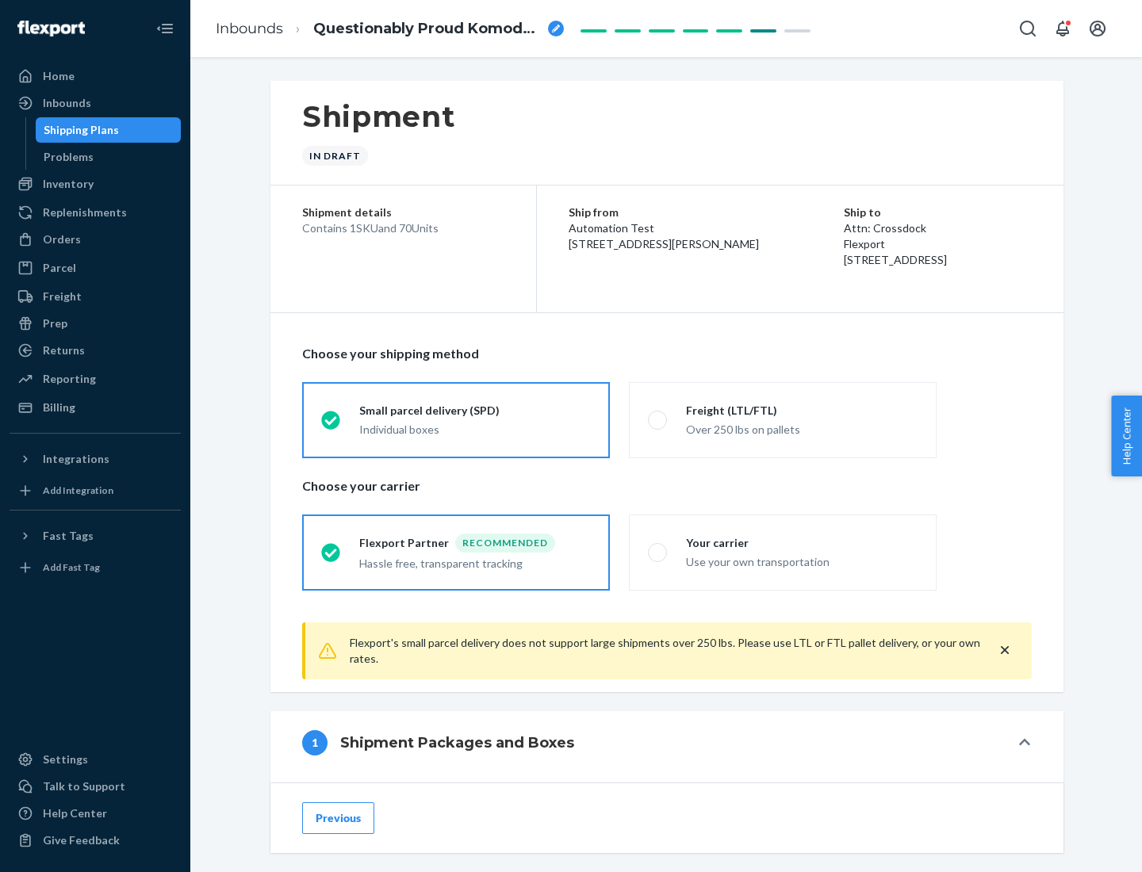
scroll to position [88, 0]
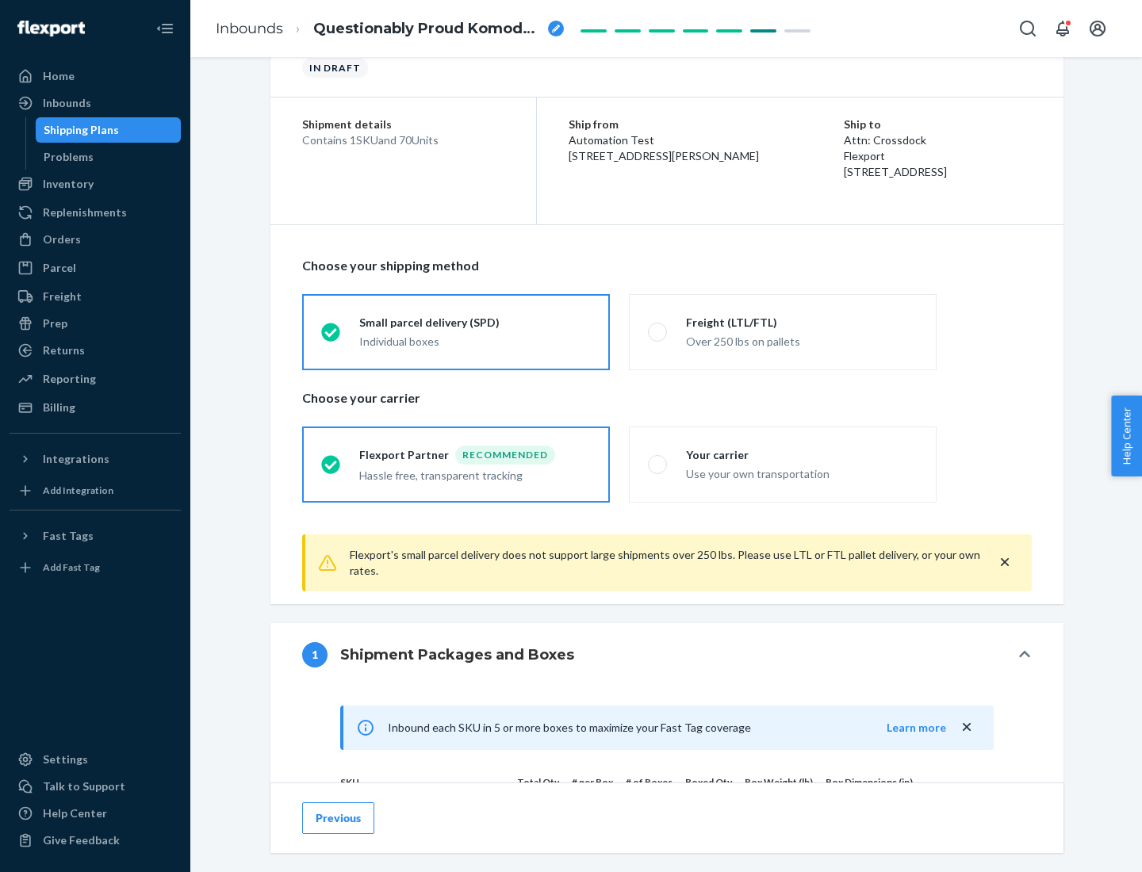
click at [783, 464] on div "Use your own transportation" at bounding box center [802, 472] width 232 height 19
click at [658, 464] on input "Your carrier Use your own transportation" at bounding box center [653, 464] width 10 height 10
radio input "true"
radio input "false"
